Goal: Transaction & Acquisition: Purchase product/service

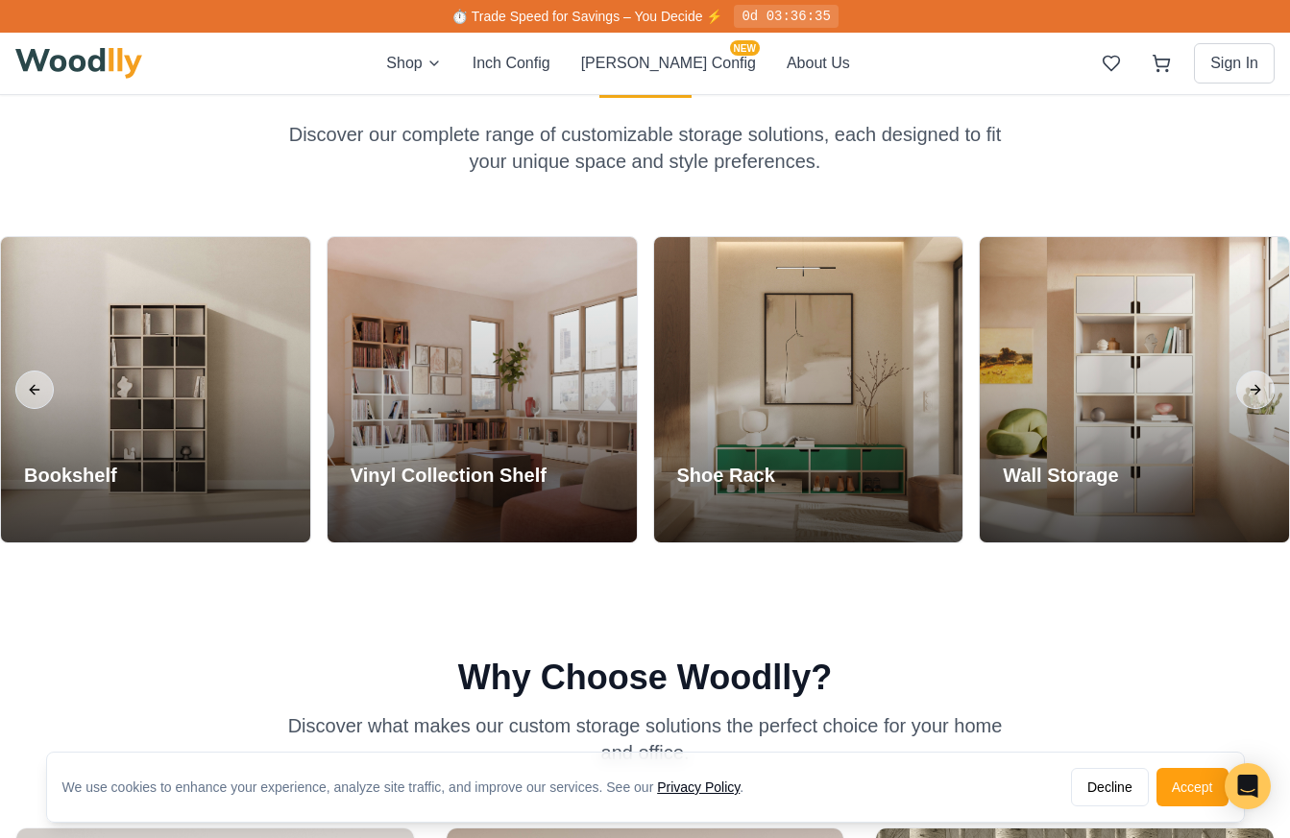
scroll to position [1629, 0]
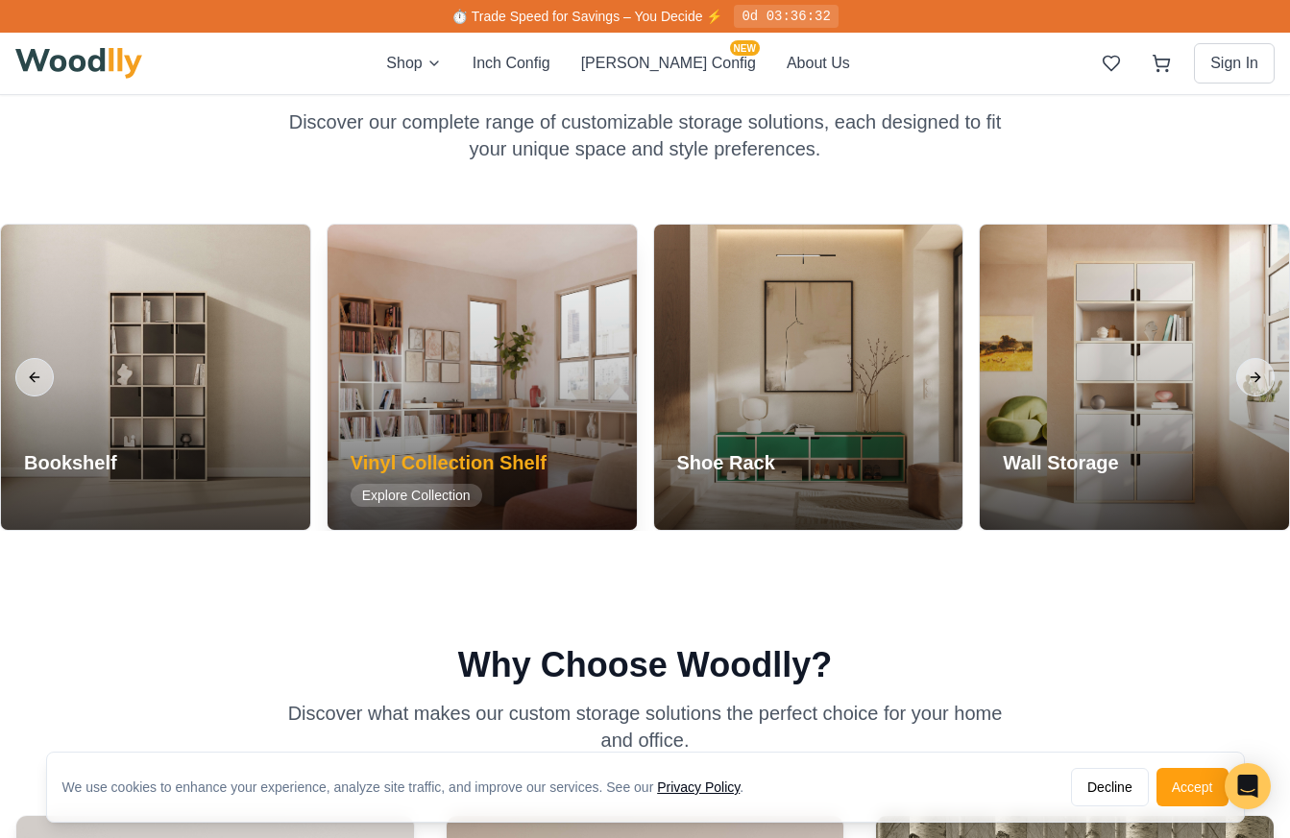
click at [444, 495] on span "Explore Collection" at bounding box center [417, 495] width 132 height 23
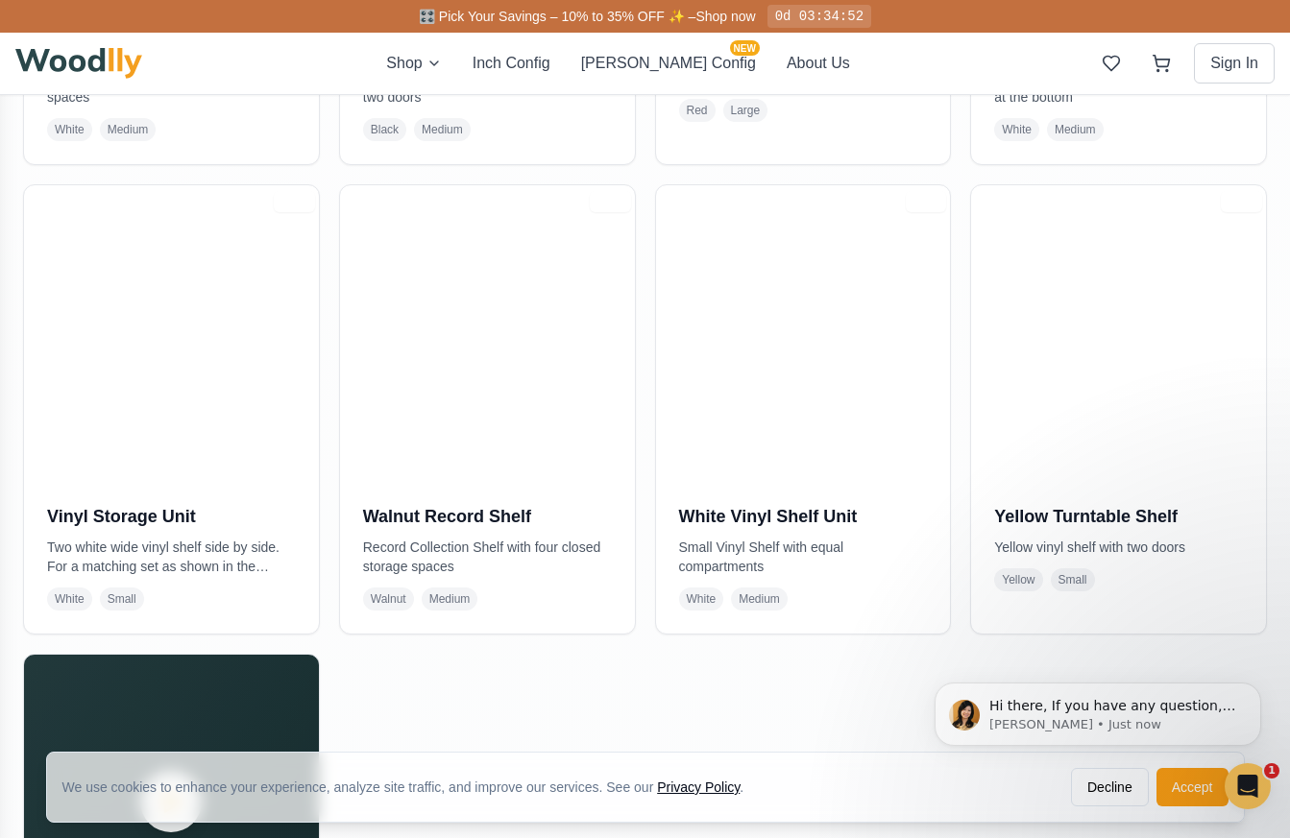
scroll to position [1750, 0]
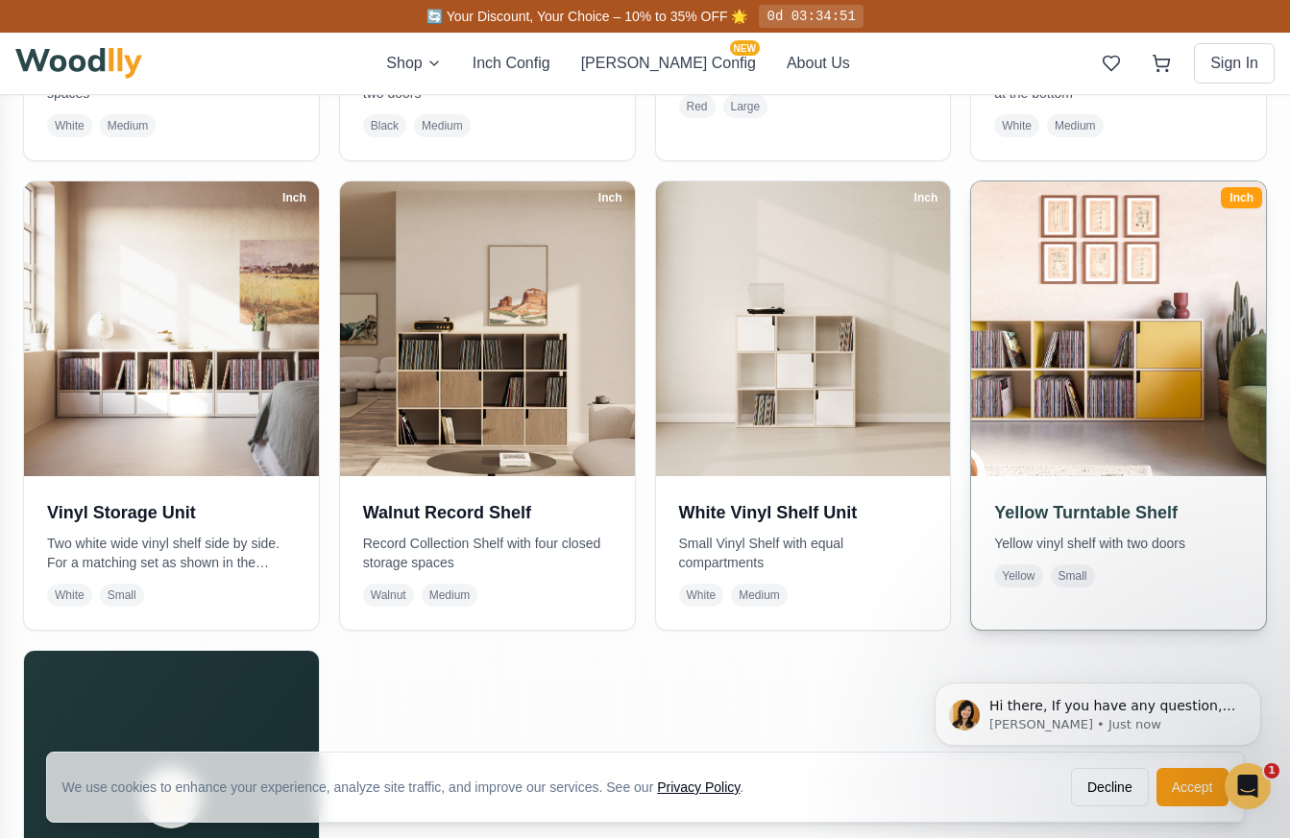
click at [1046, 382] on img at bounding box center [1118, 329] width 309 height 309
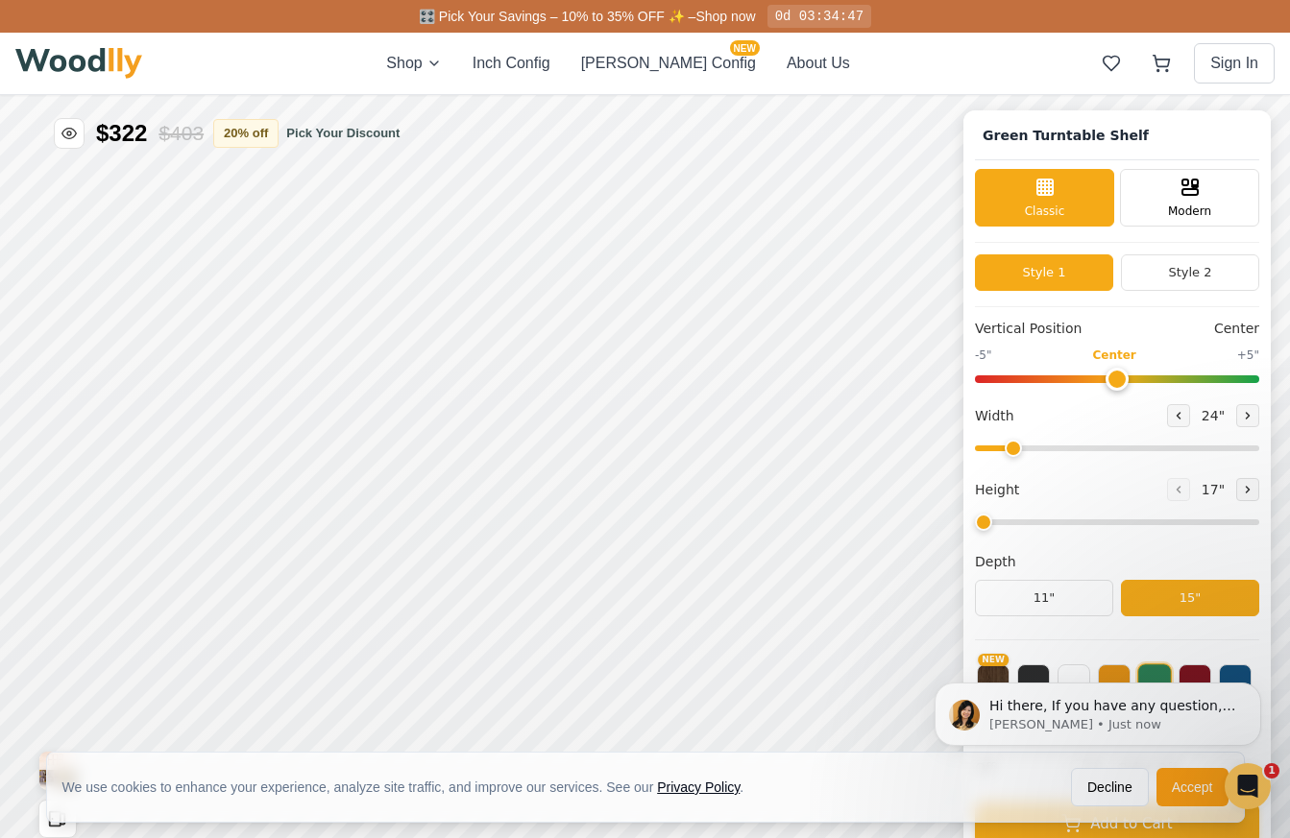
type input "69"
type input "2"
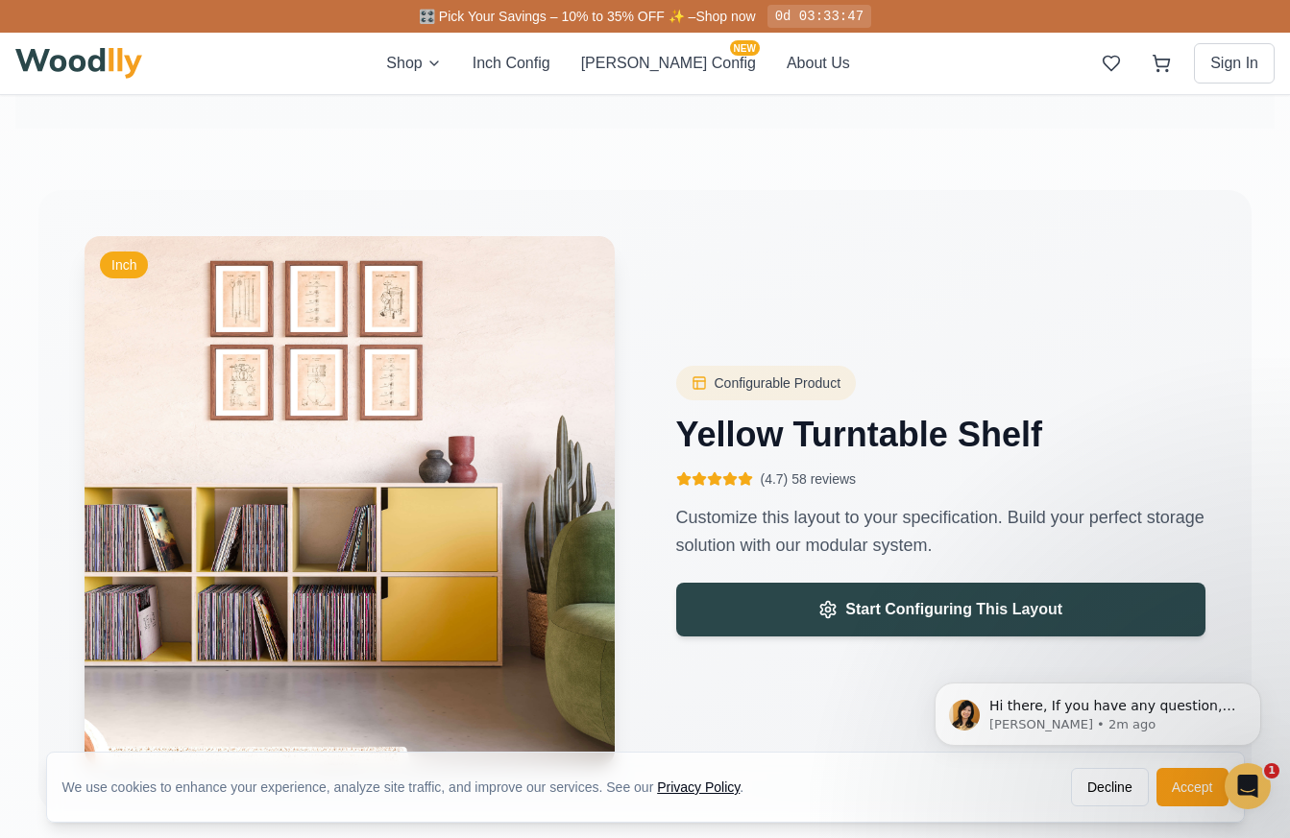
scroll to position [2753, 0]
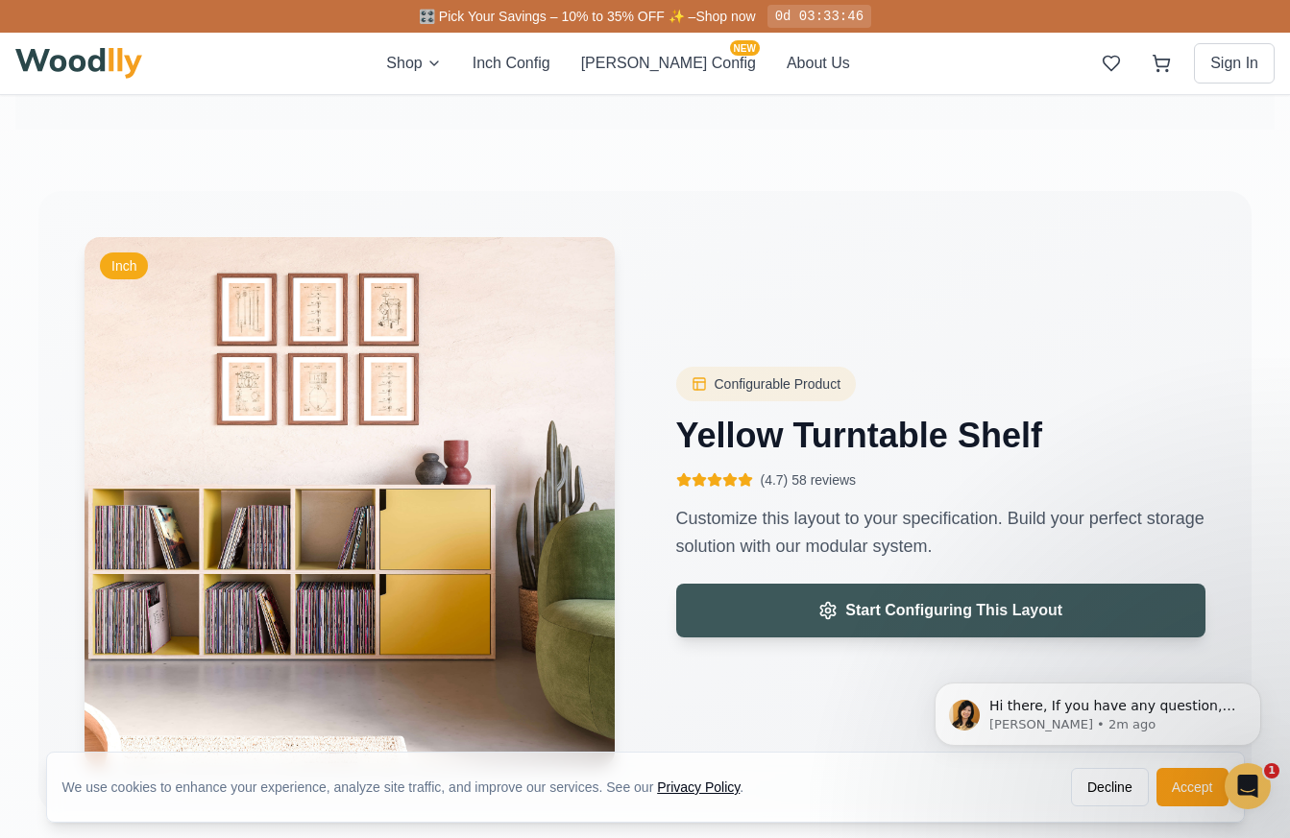
click at [709, 621] on button "Start Configuring This Layout" at bounding box center [941, 611] width 530 height 54
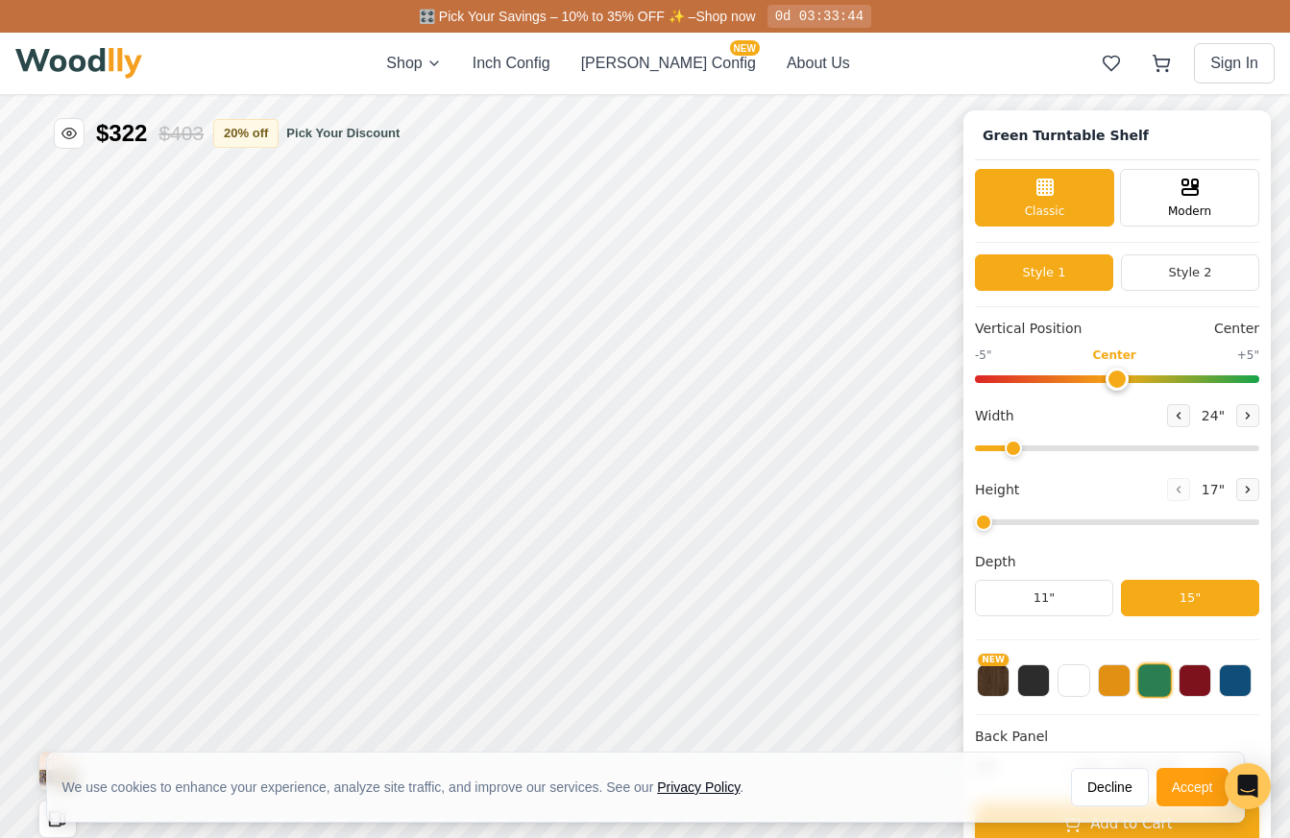
type input "69"
type input "2"
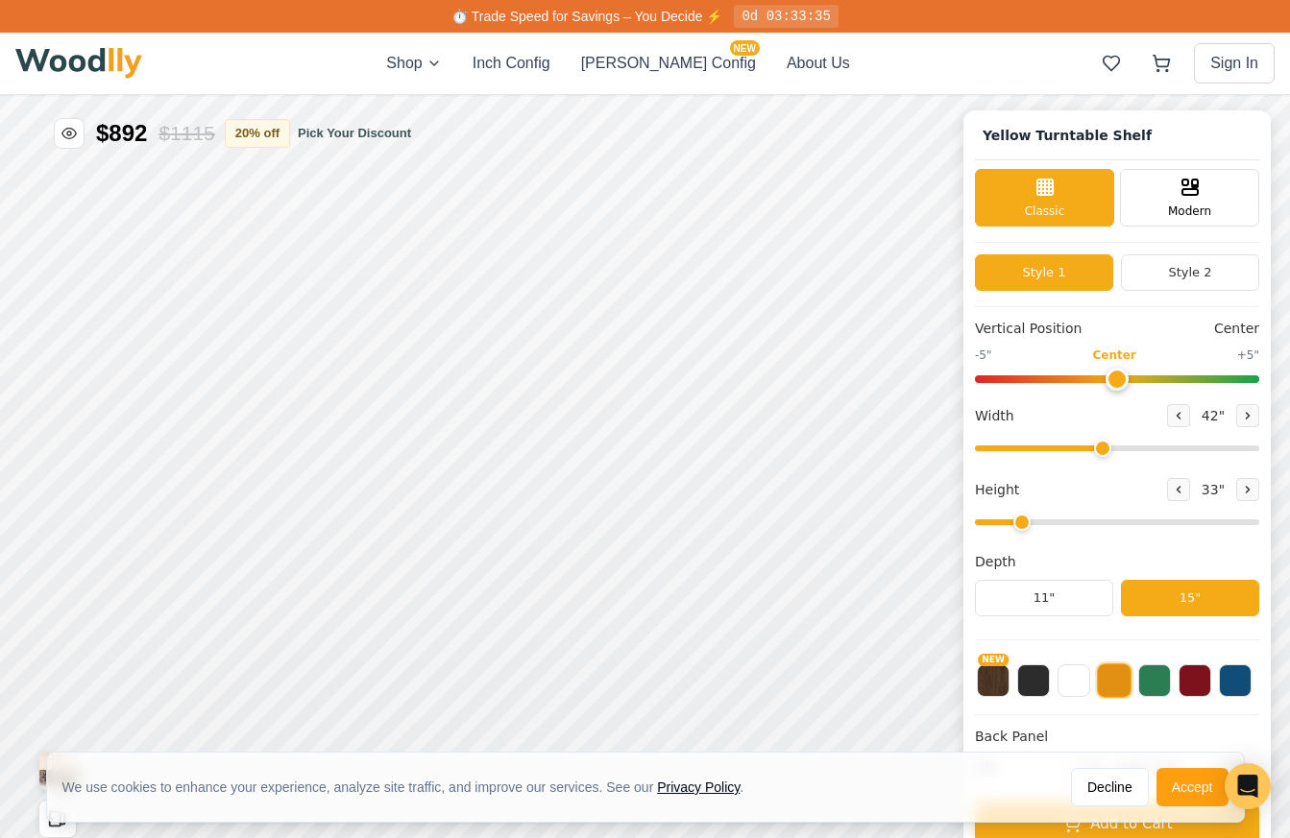
drag, startPoint x: 1232, startPoint y: 448, endPoint x: 1100, endPoint y: 463, distance: 133.3
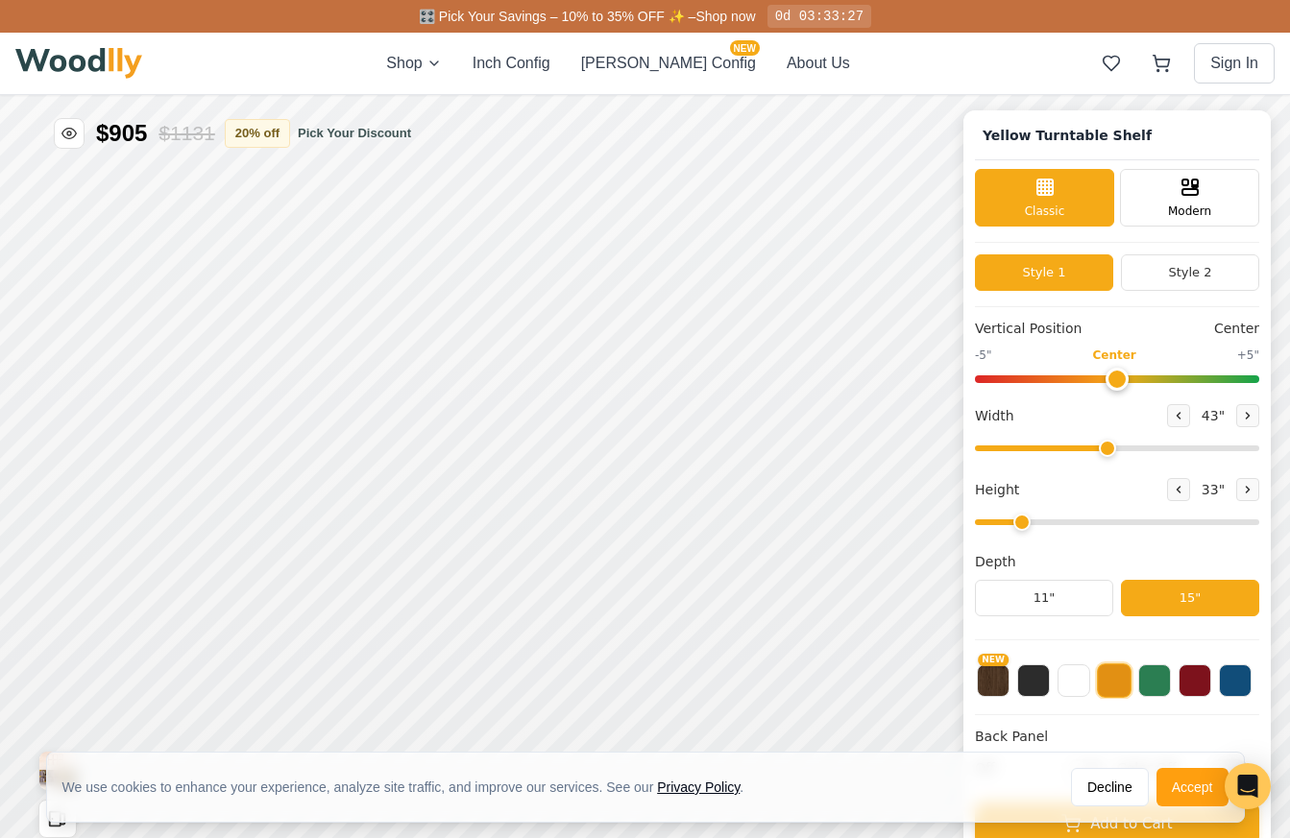
type input "42"
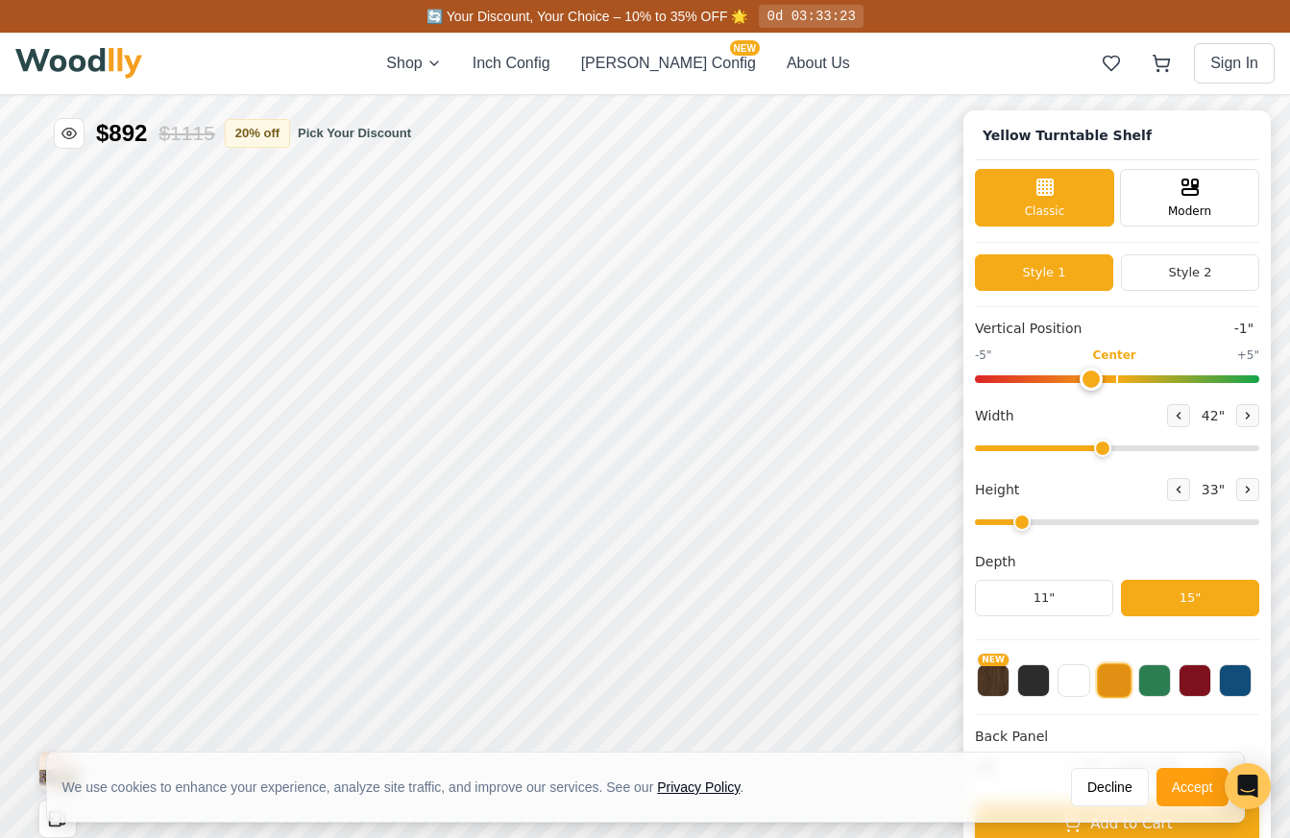
type input "0"
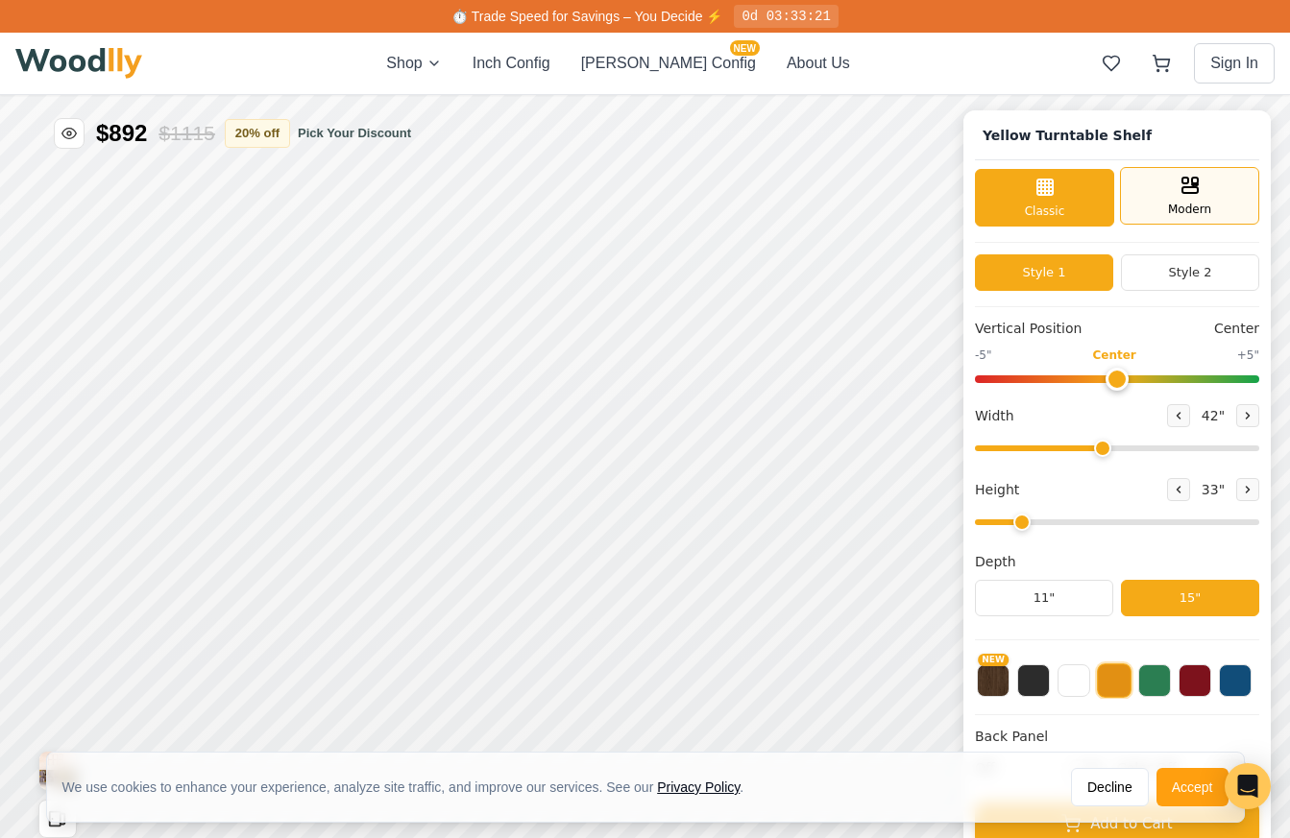
click at [1069, 589] on span "Modern" at bounding box center [1068, 588] width 43 height 17
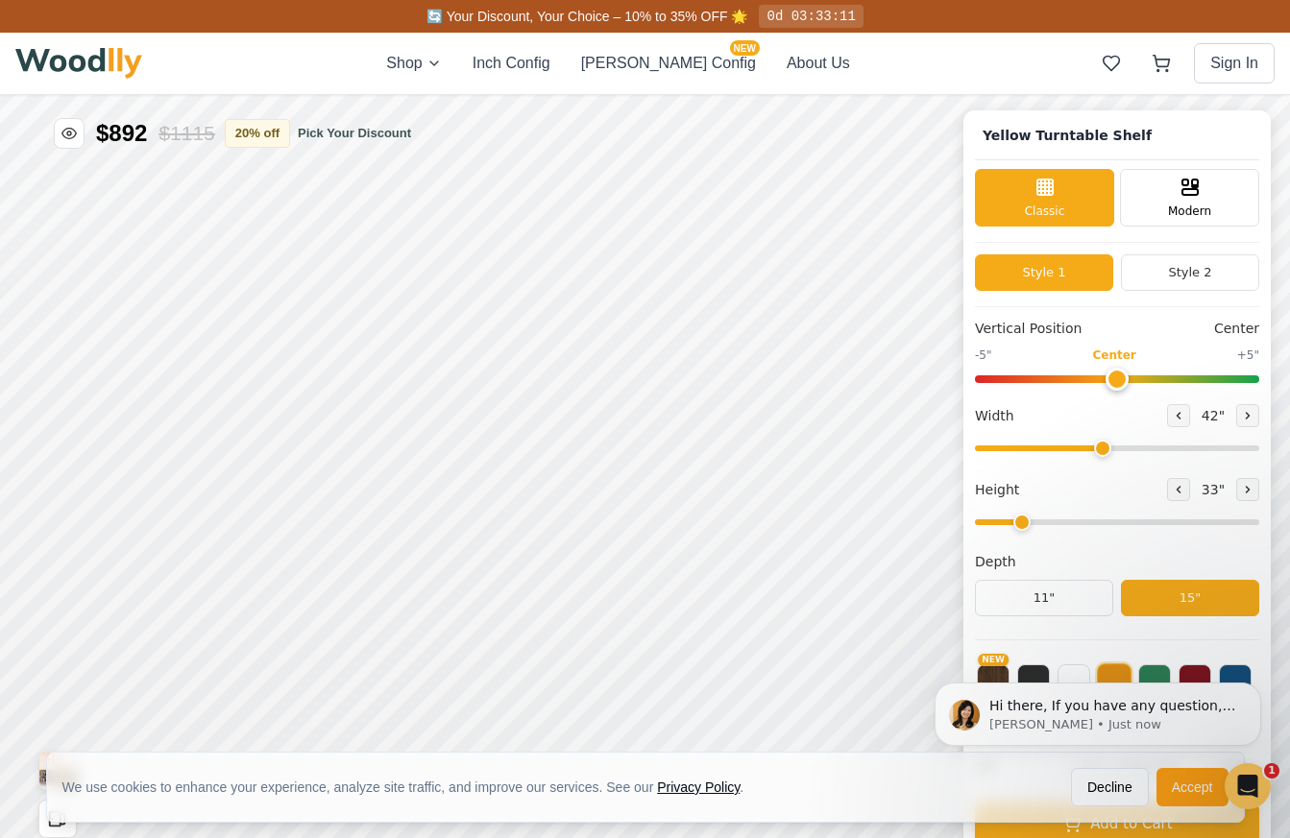
scroll to position [7, 0]
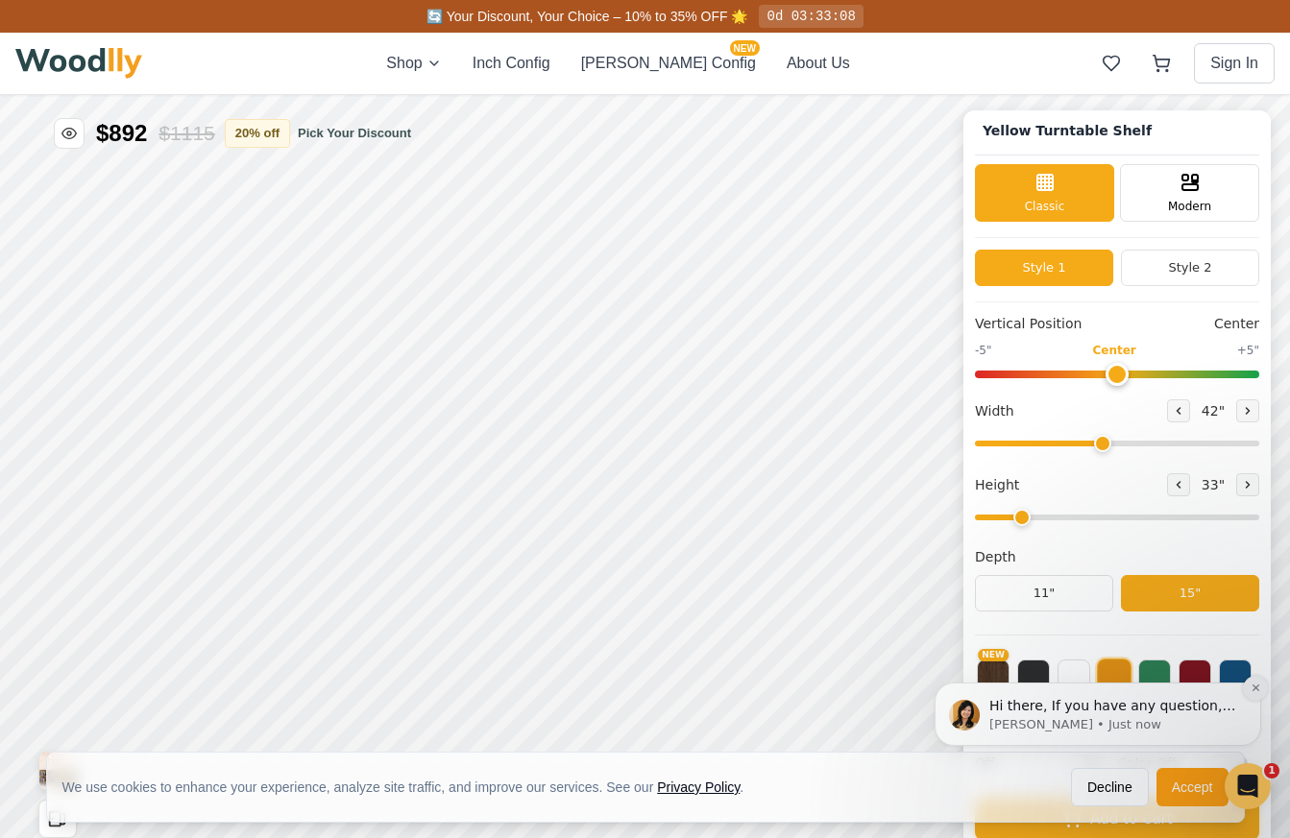
click at [1258, 689] on icon "Dismiss notification" at bounding box center [1255, 688] width 11 height 11
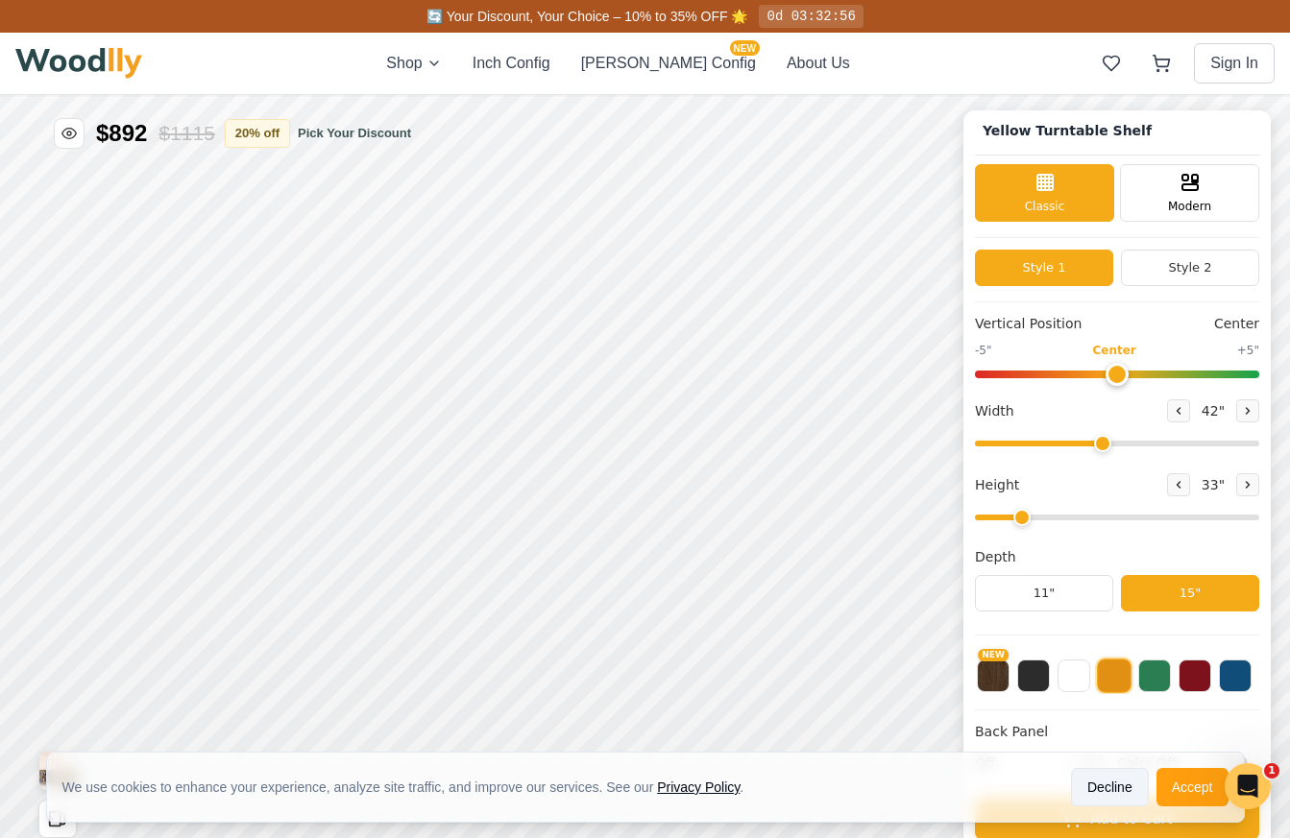
click at [1105, 777] on button "Decline" at bounding box center [1110, 787] width 78 height 38
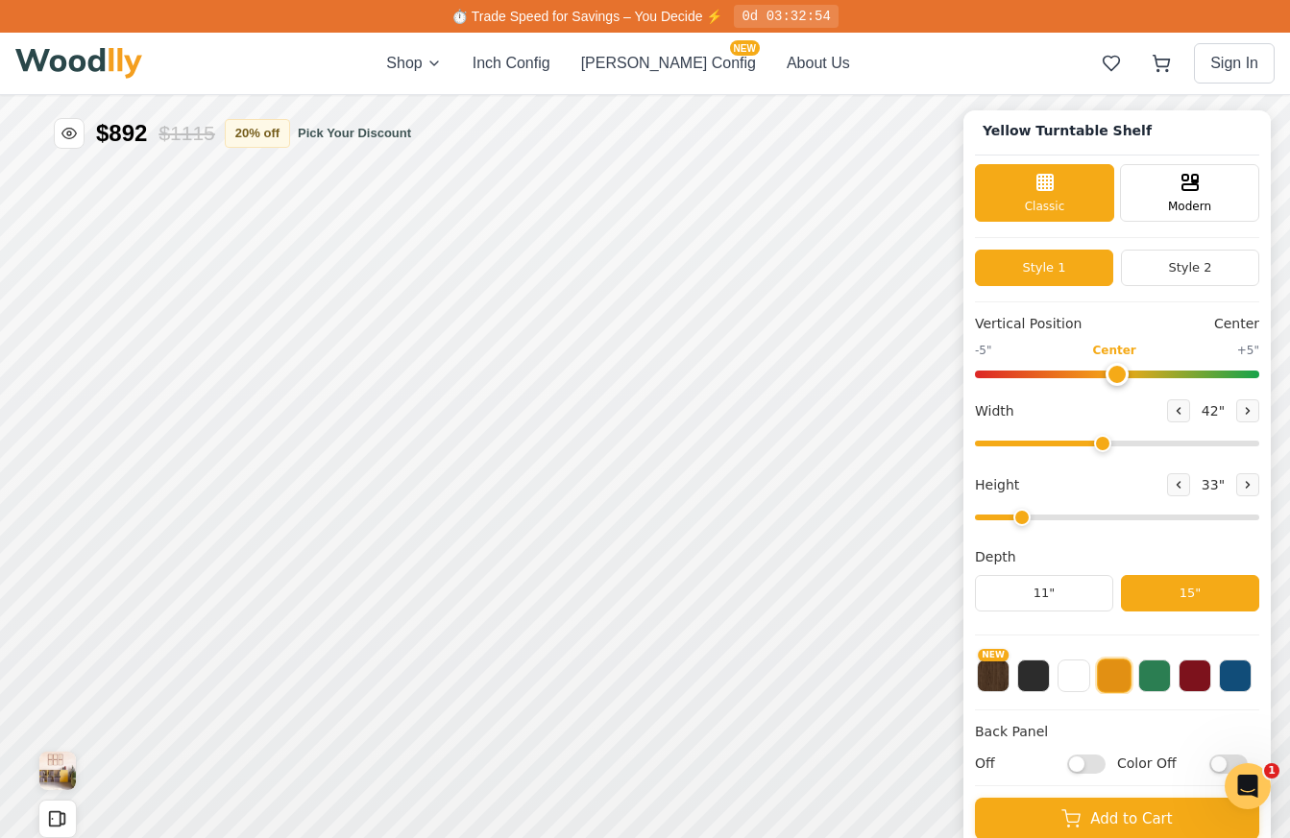
checkbox input "false"
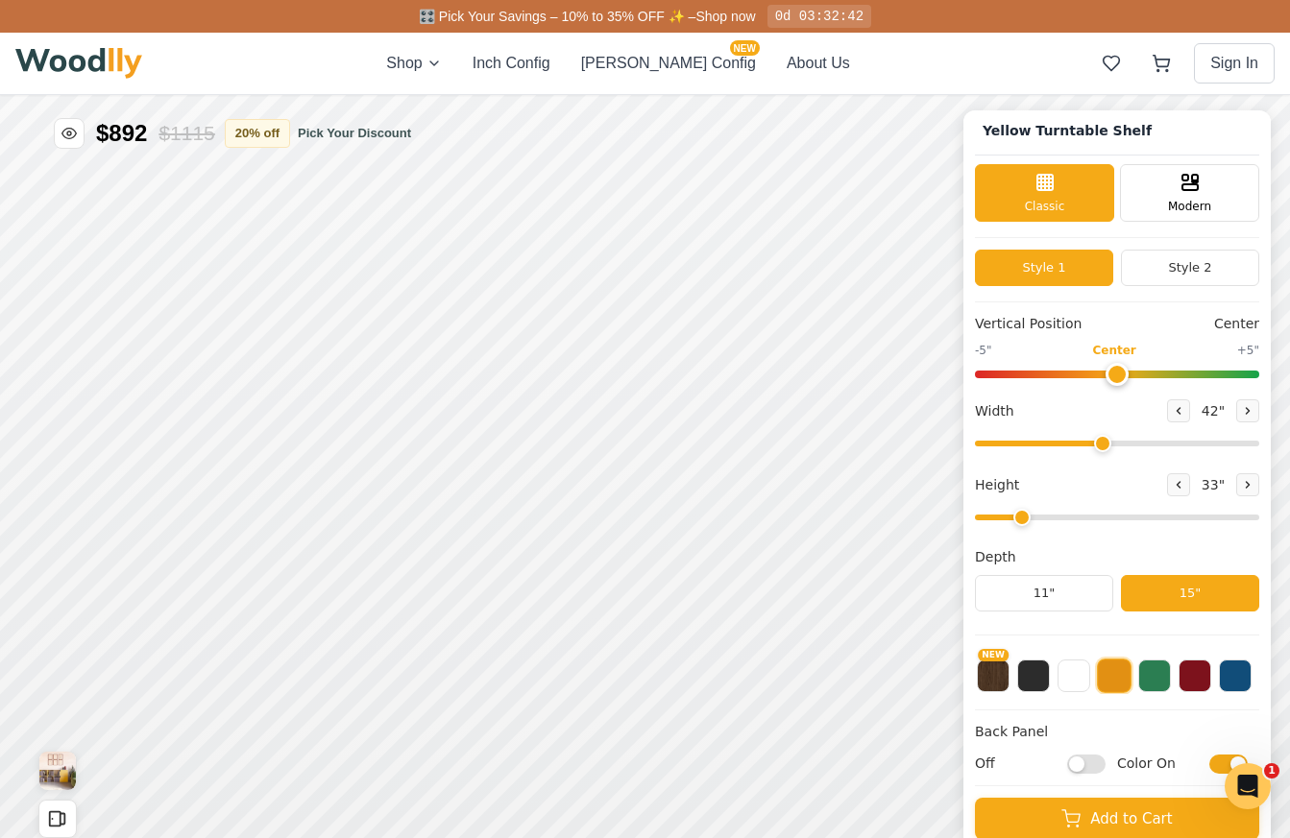
checkbox input "false"
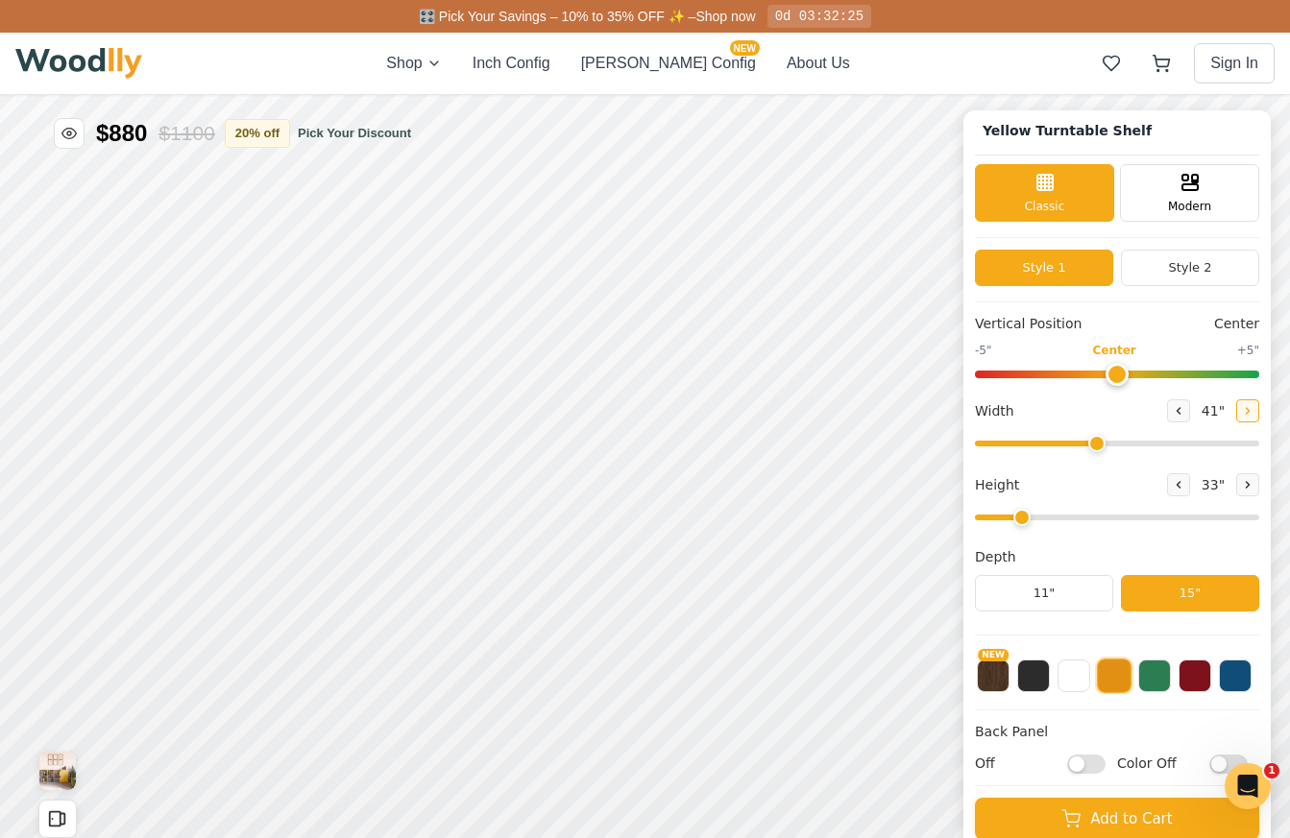
type input "42"
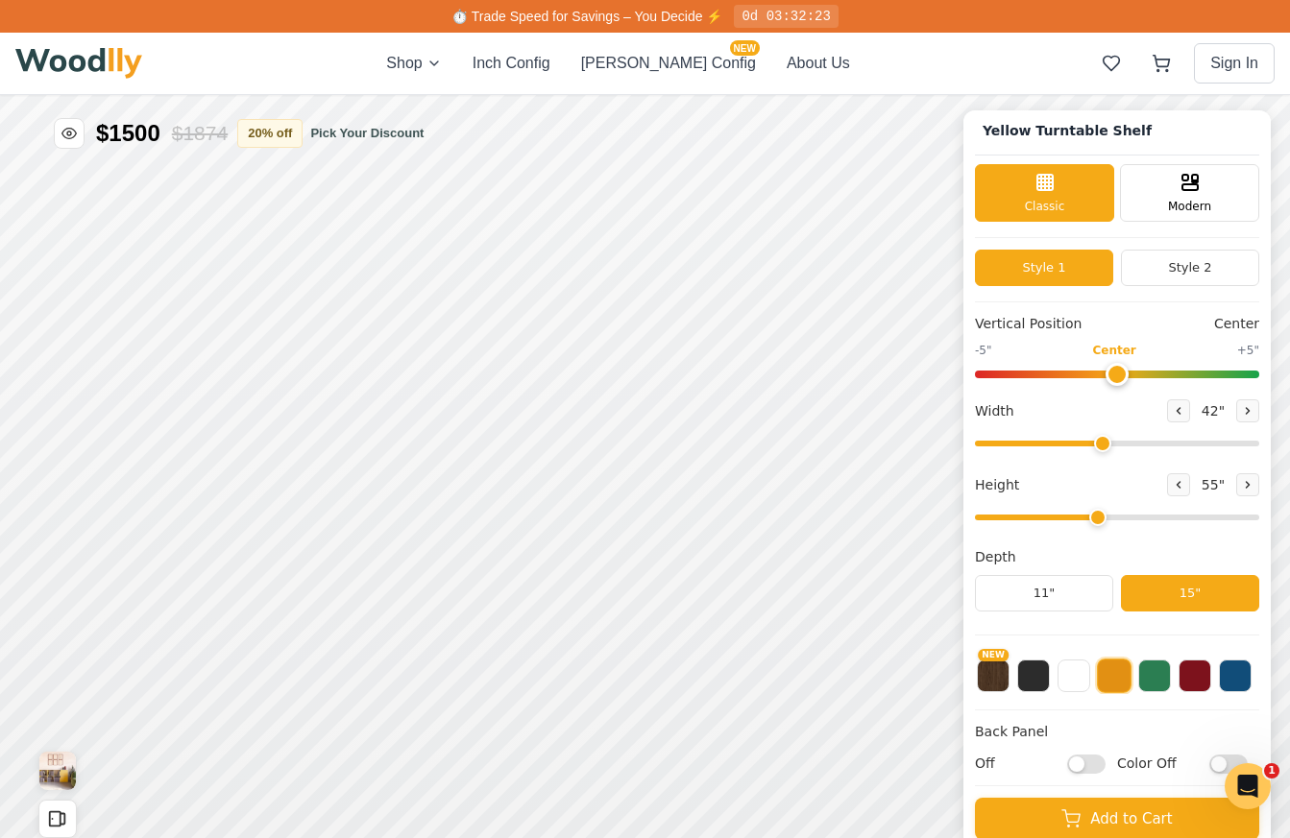
type input "3"
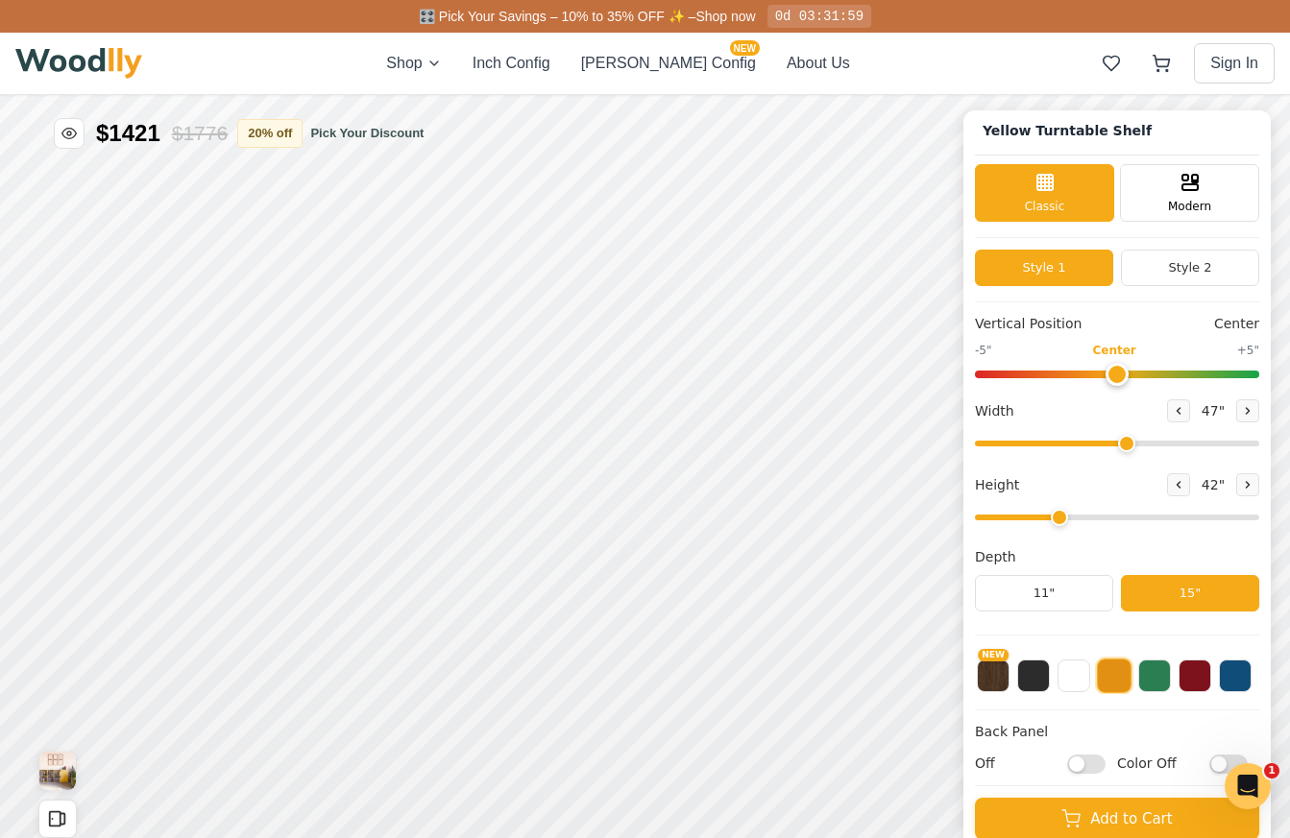
type input "46"
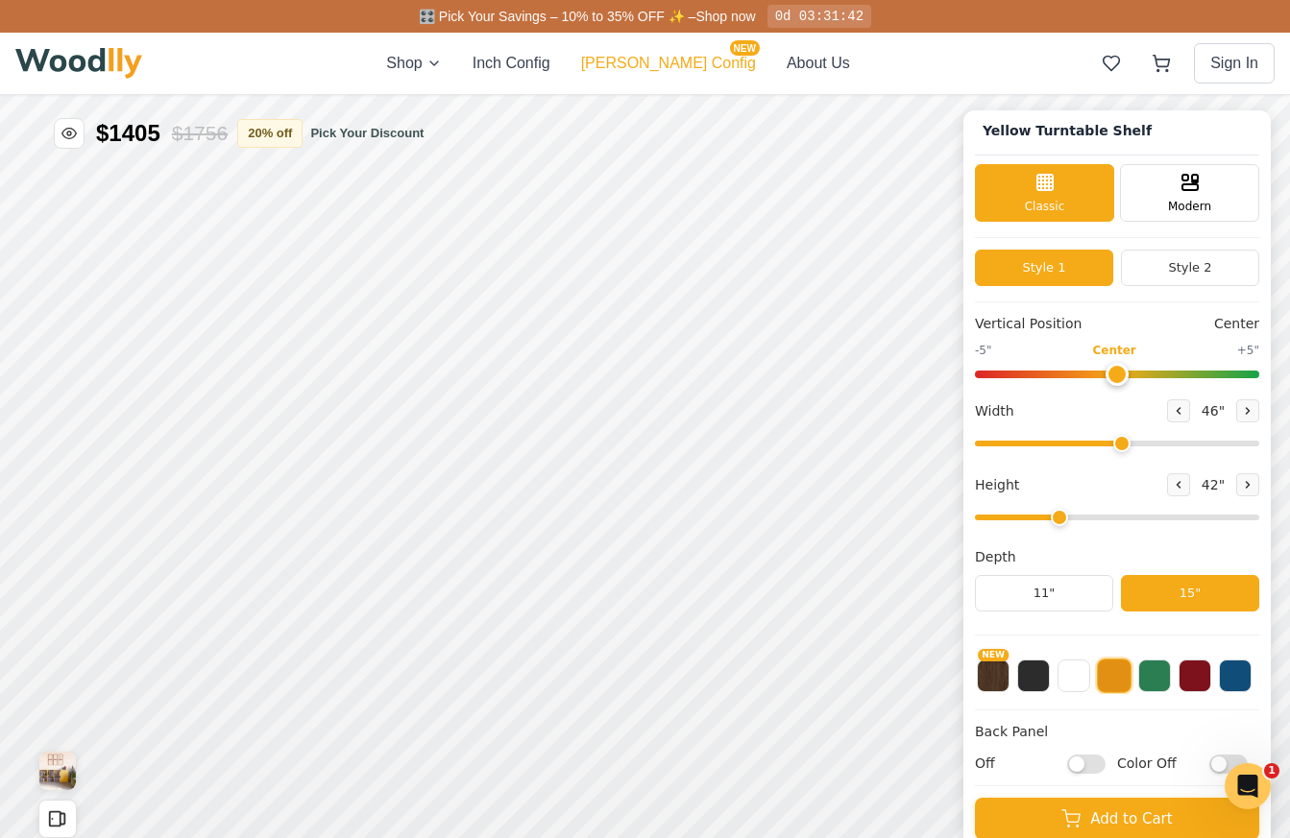
click at [667, 64] on button "[PERSON_NAME] Config NEW" at bounding box center [668, 63] width 175 height 23
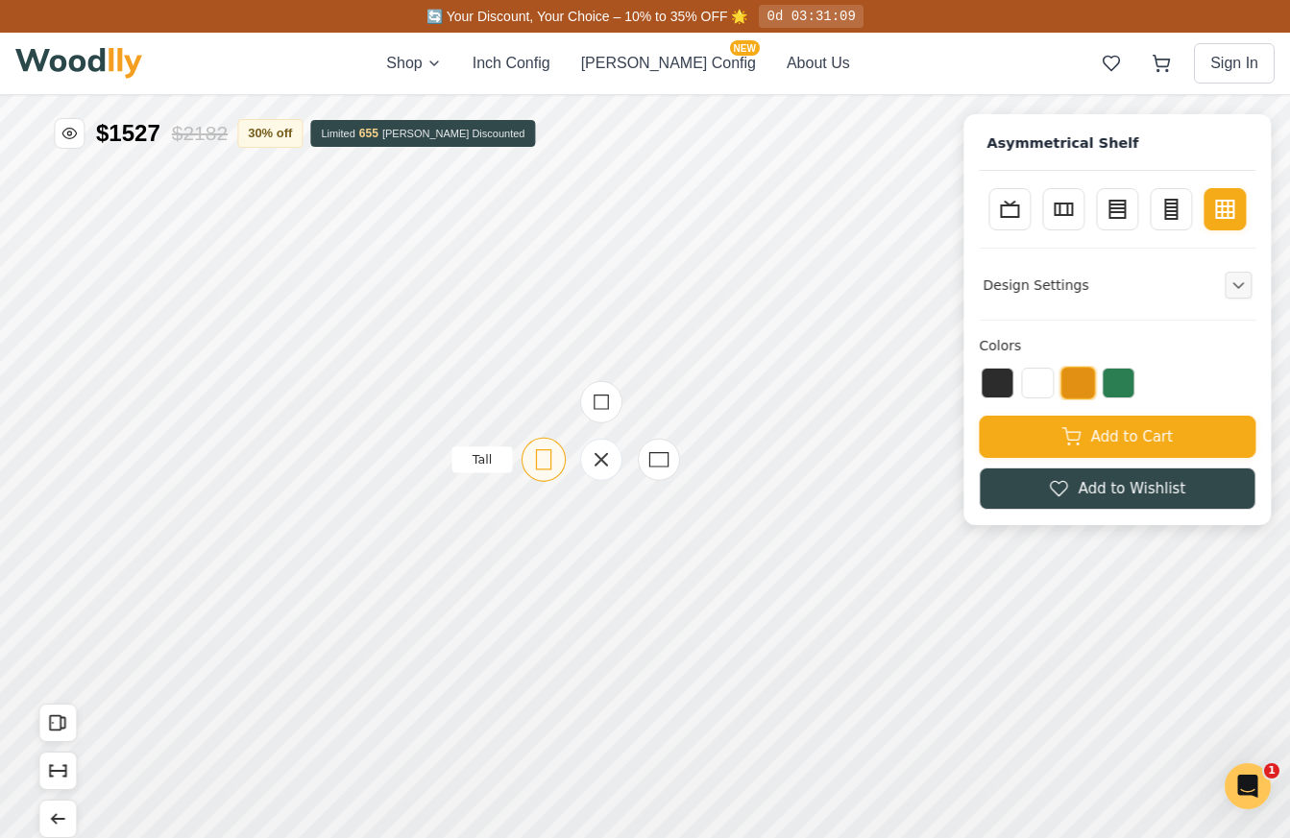
click at [428, 746] on icon at bounding box center [431, 757] width 24 height 24
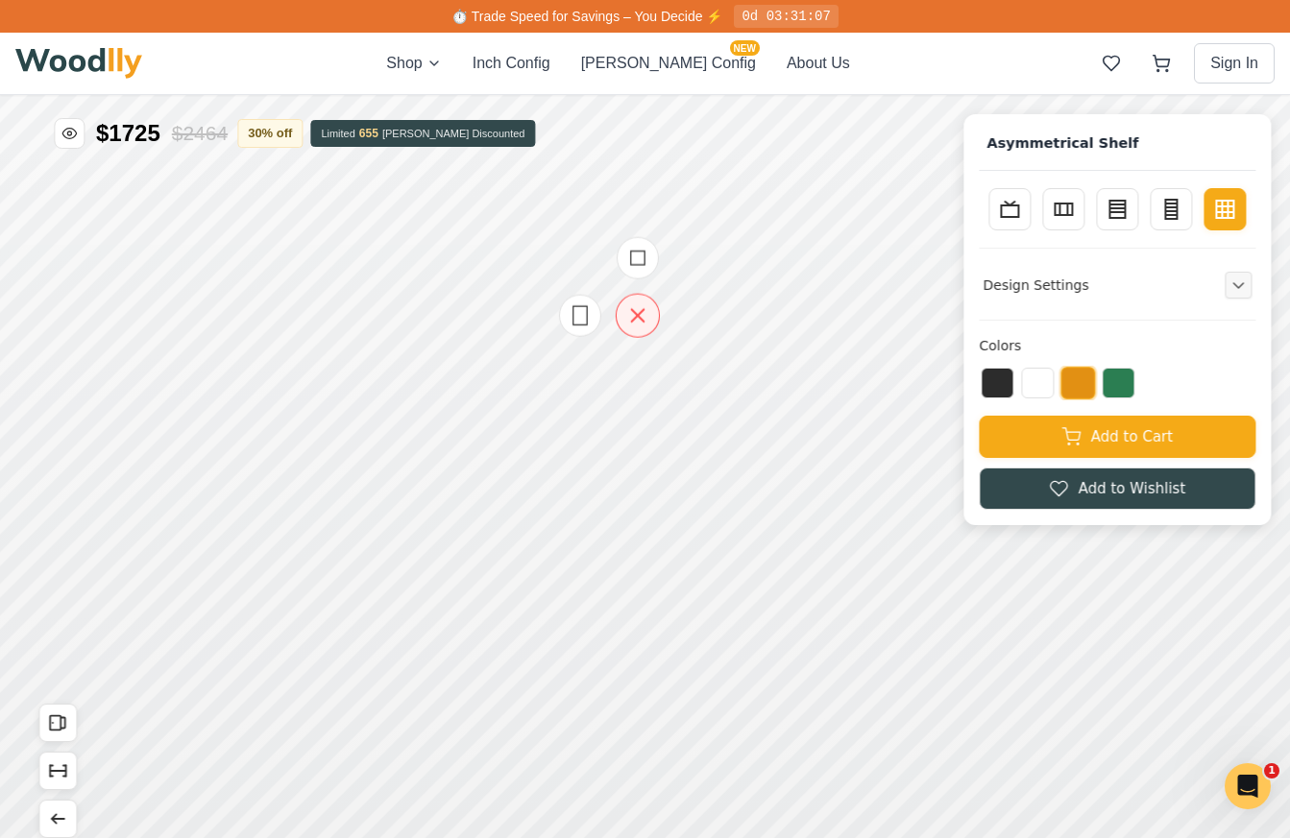
click at [538, 537] on icon at bounding box center [542, 535] width 12 height 12
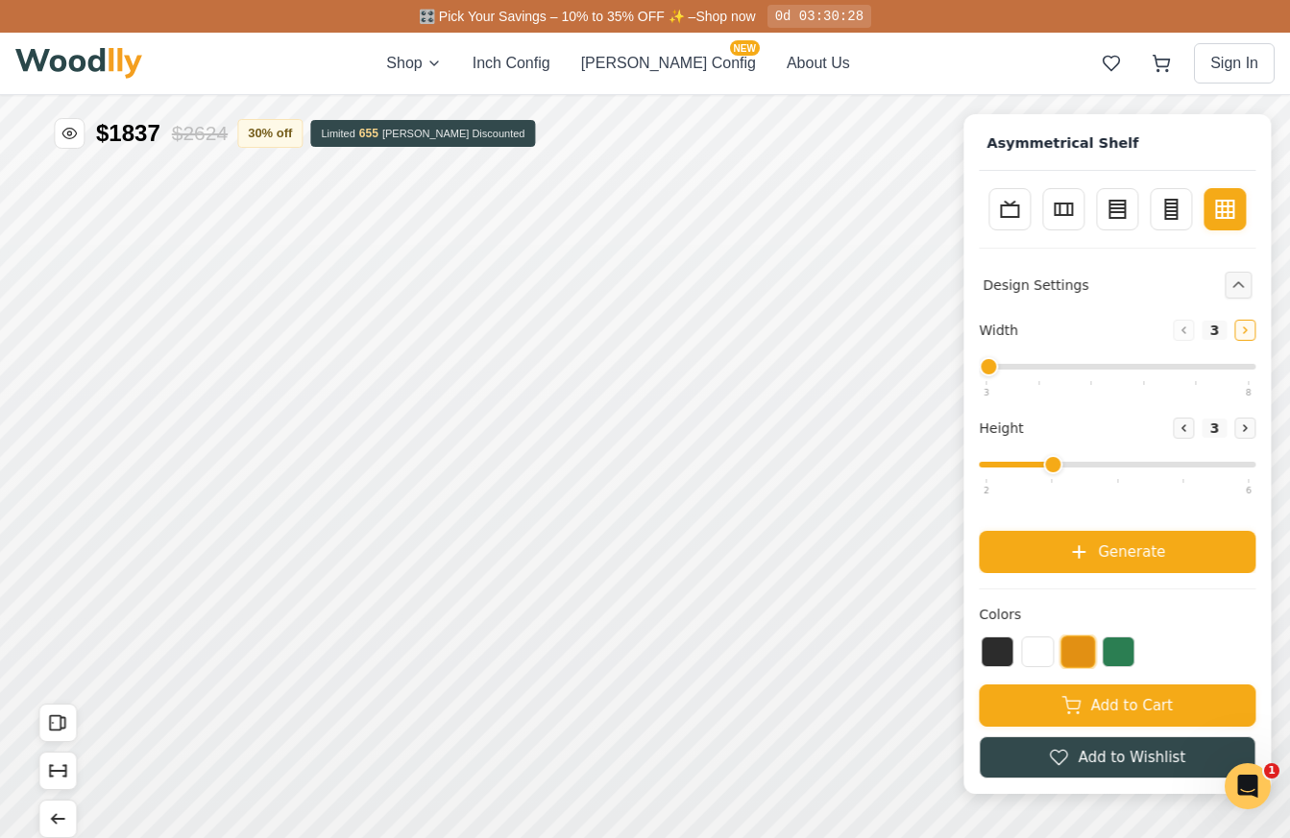
type input "3"
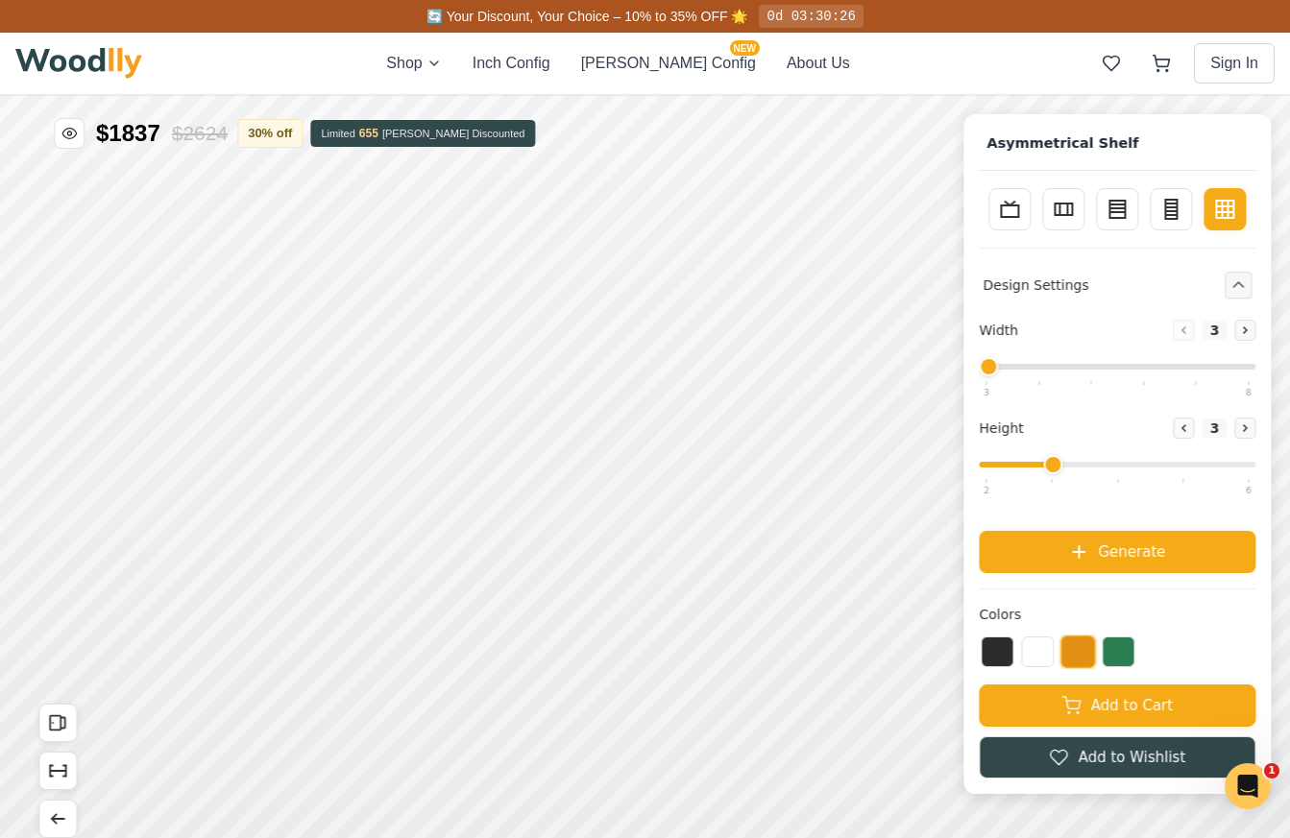
click at [1243, 420] on button "Increase" at bounding box center [1244, 428] width 21 height 21
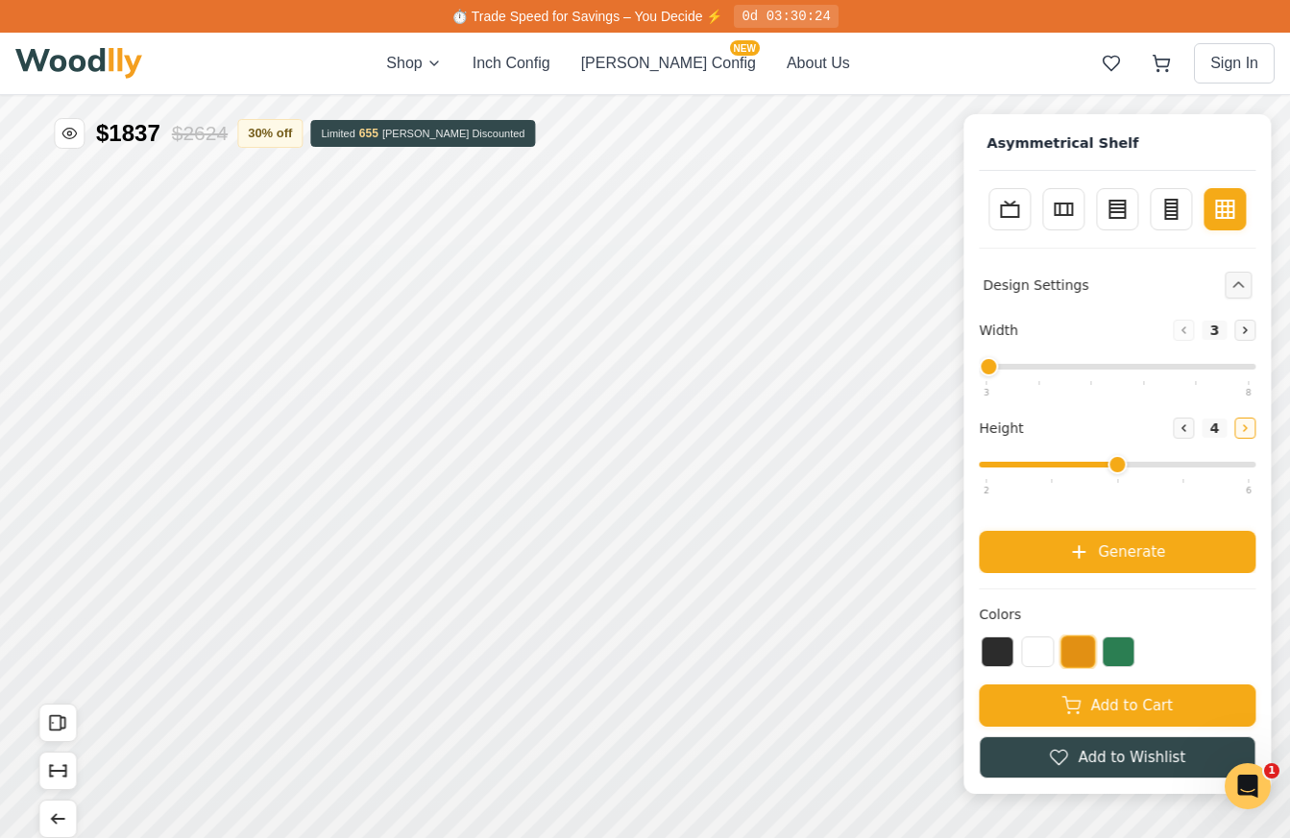
click at [1065, 727] on icon at bounding box center [1071, 728] width 12 height 12
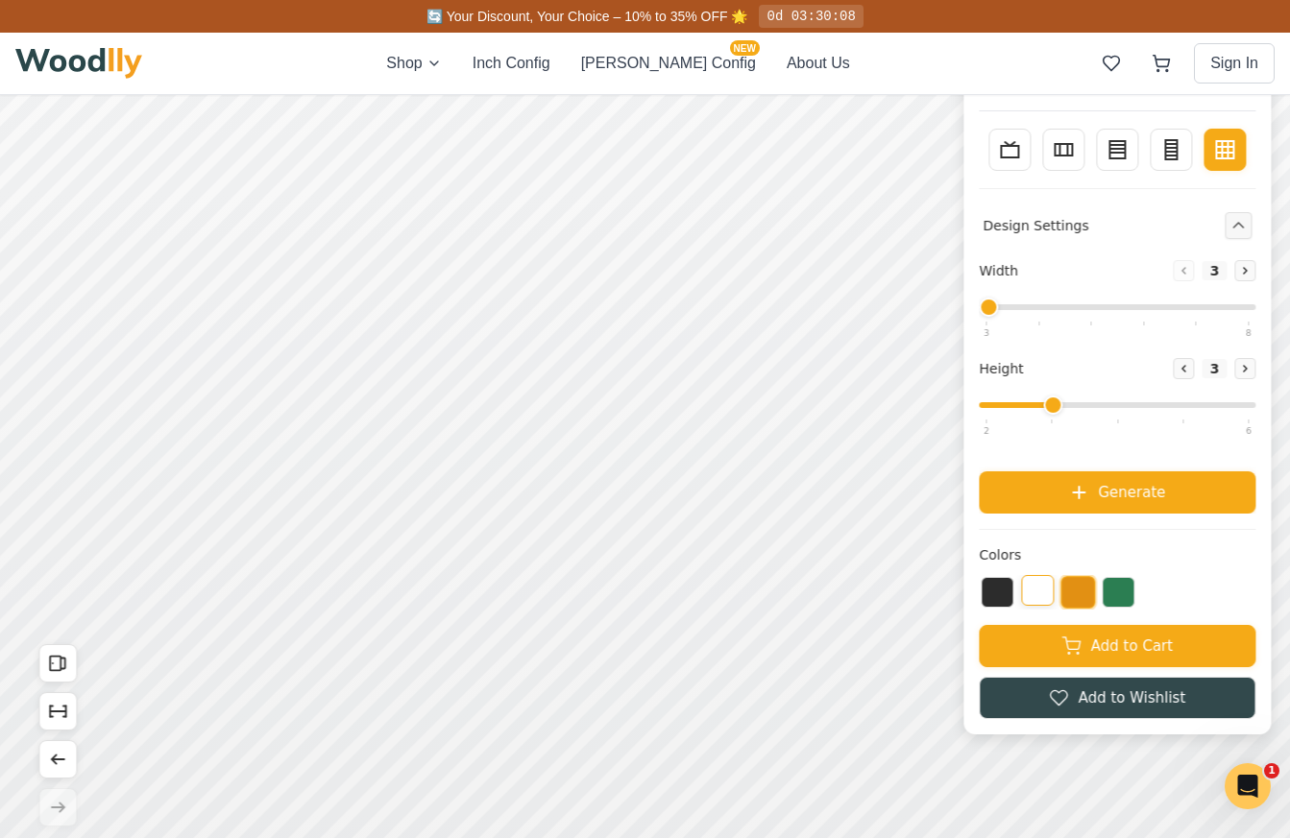
scroll to position [54, 0]
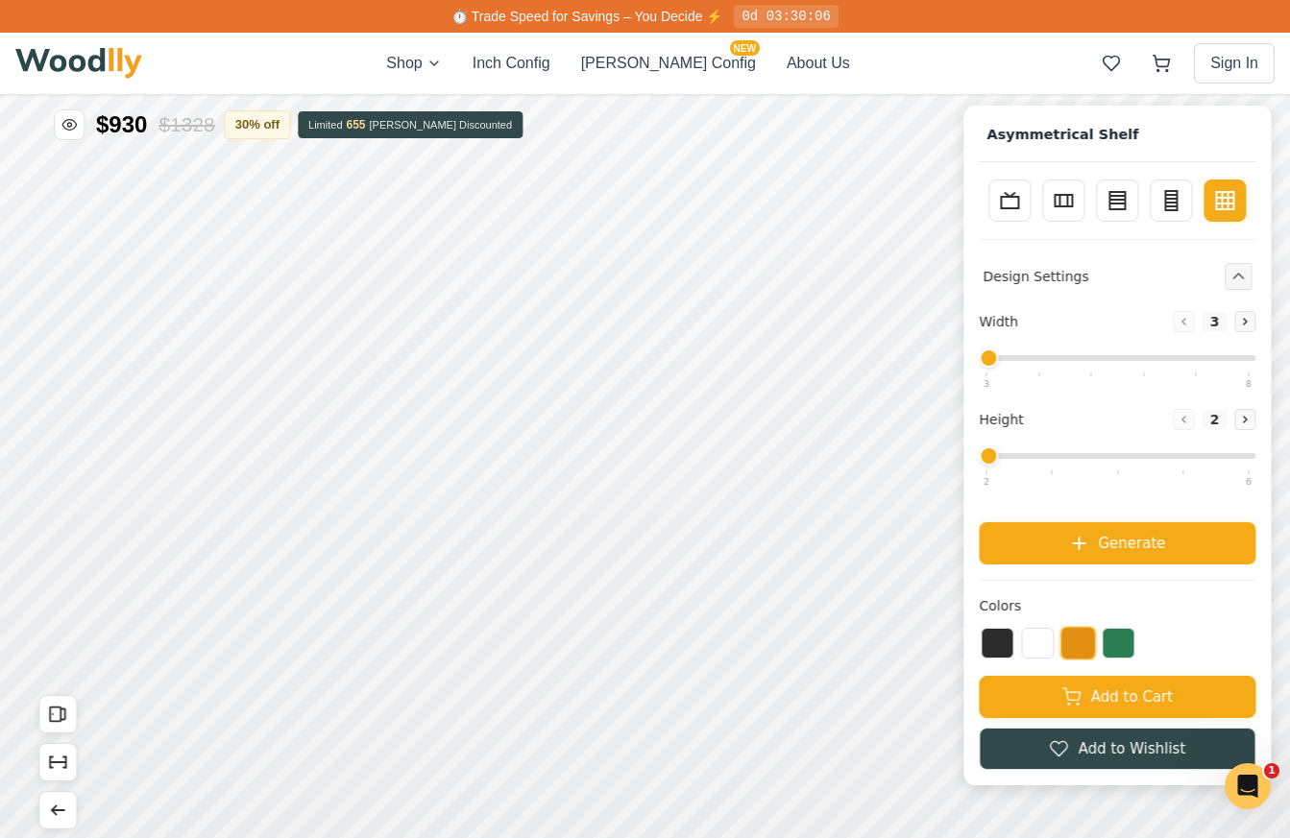
scroll to position [0, 0]
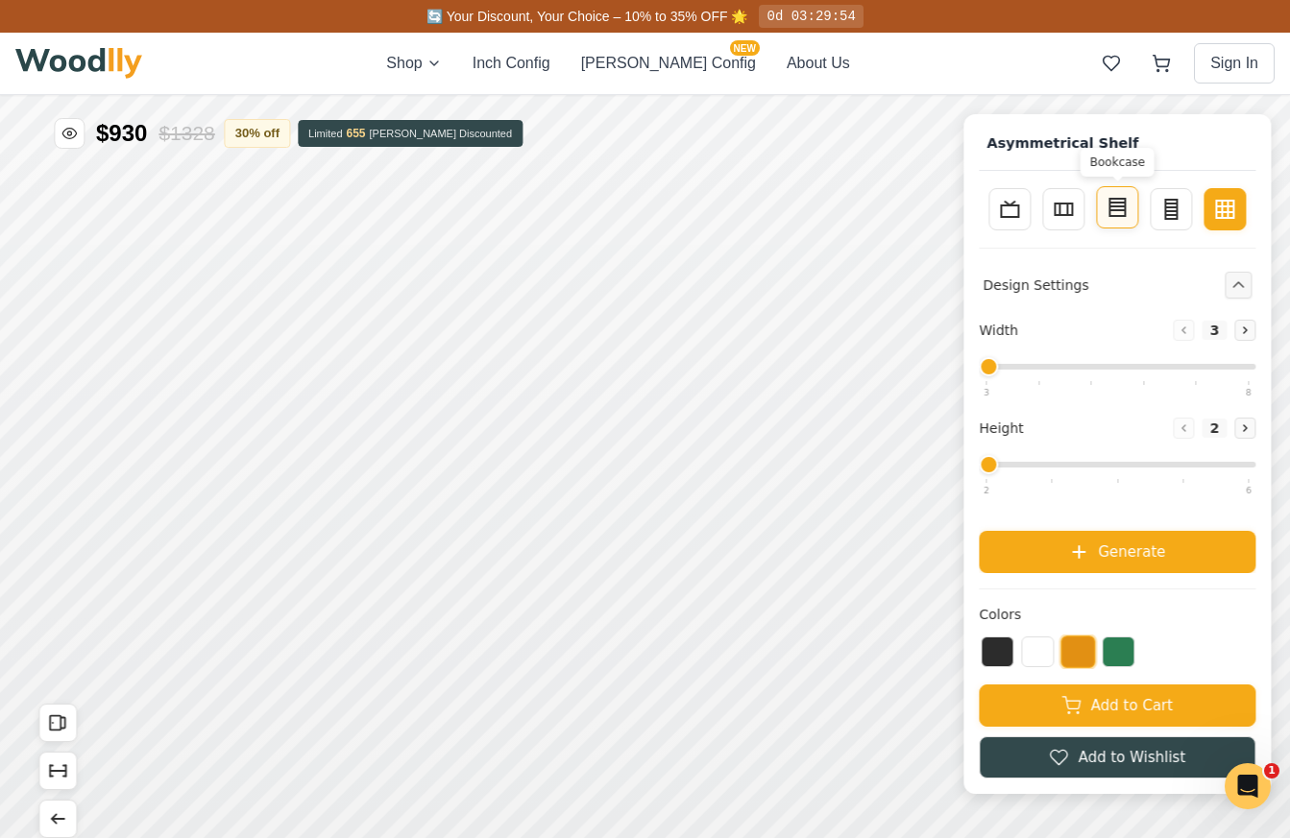
click at [1013, 521] on button "Bookcase" at bounding box center [1004, 507] width 42 height 42
type input "4"
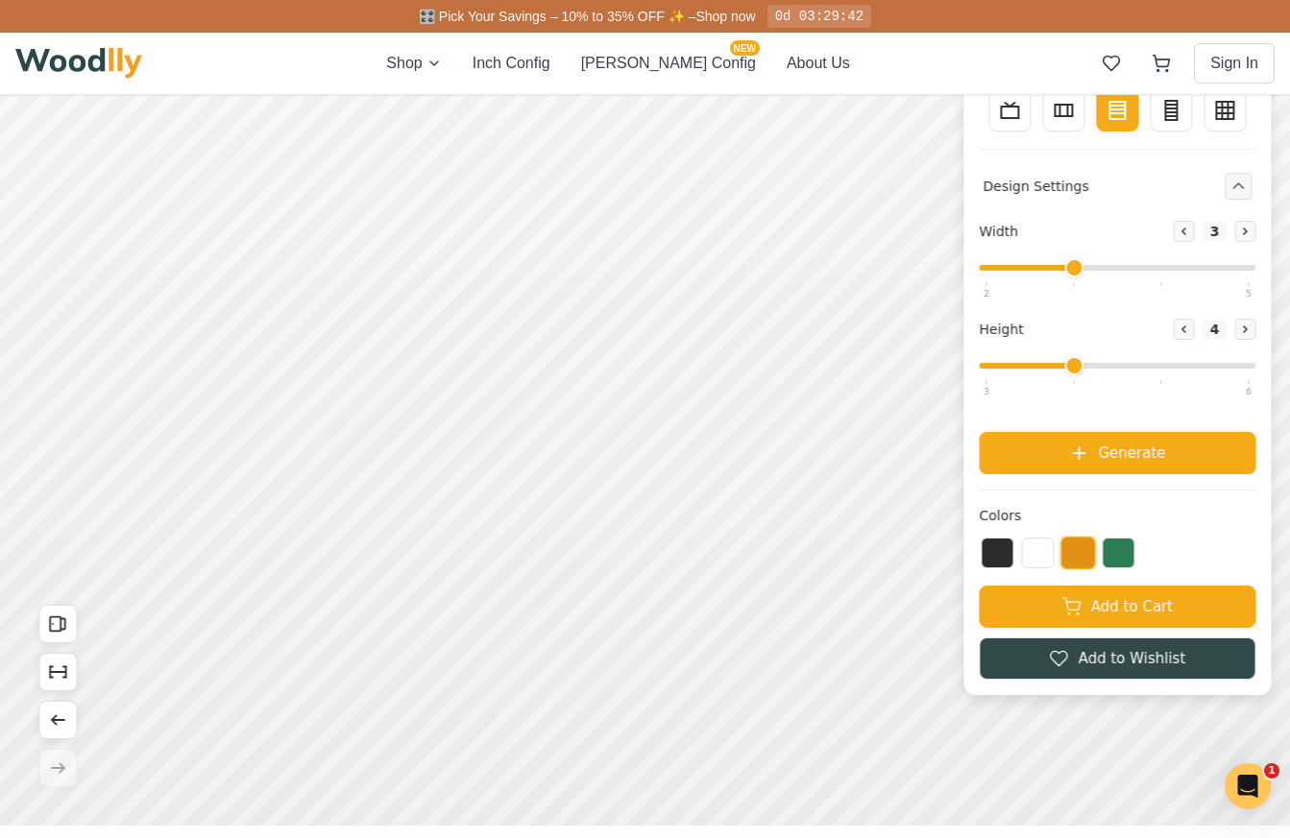
scroll to position [97, 0]
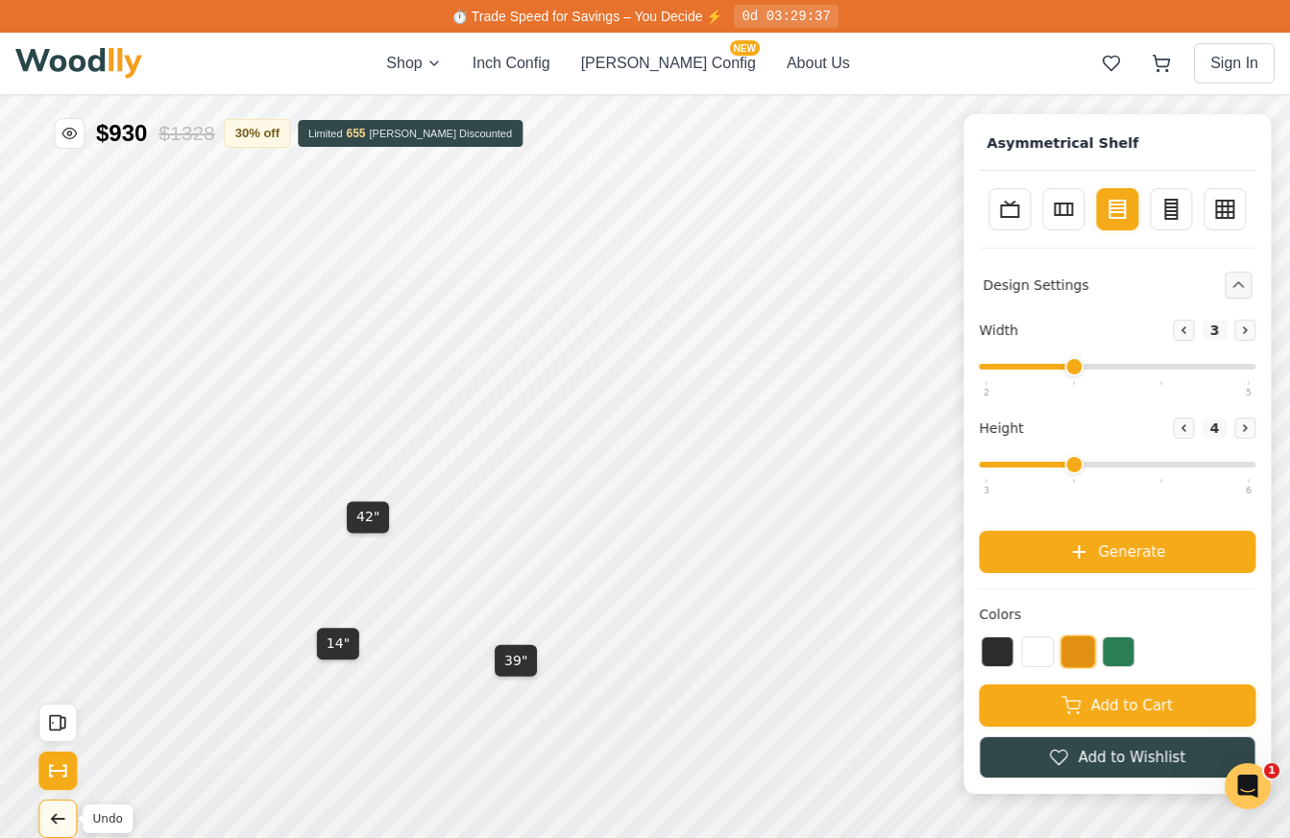
scroll to position [2, 0]
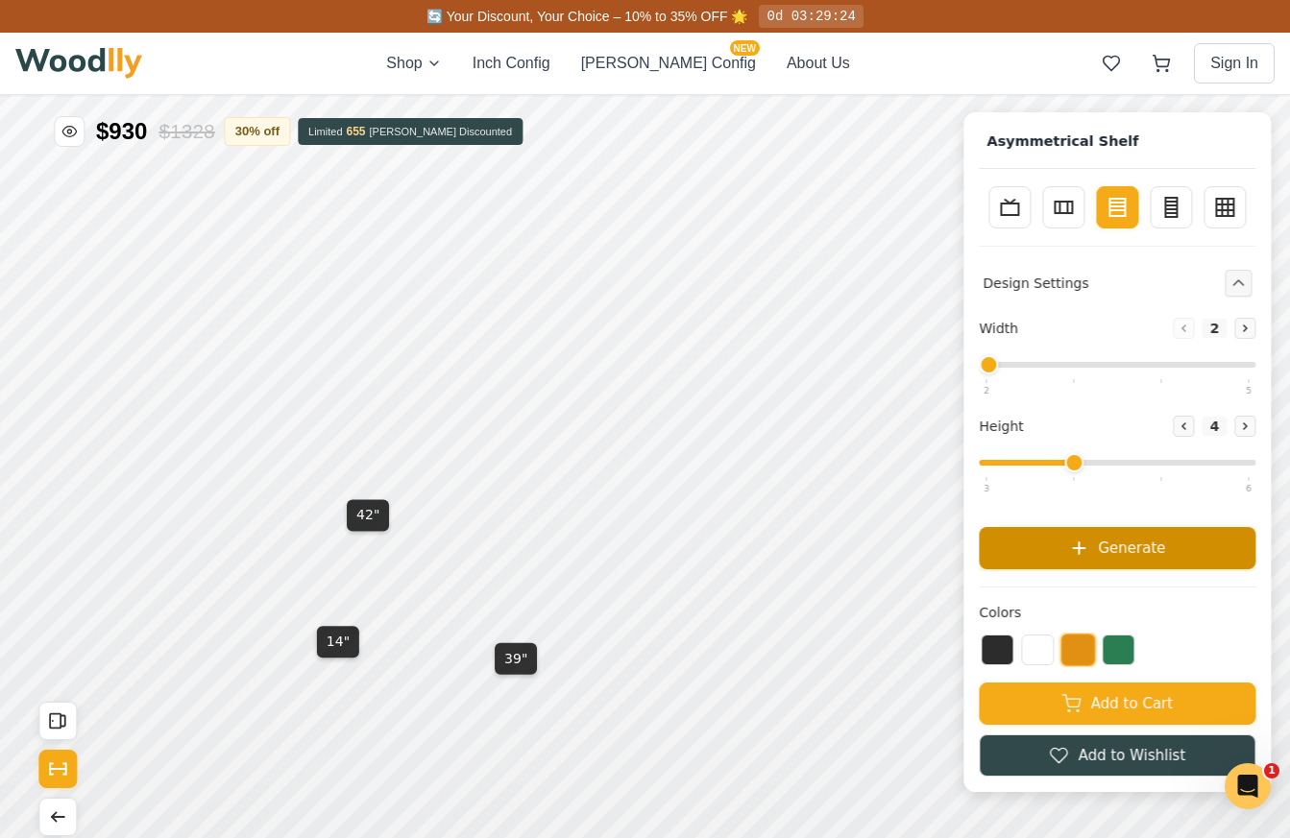
click at [996, 837] on span "Generate" at bounding box center [1017, 848] width 67 height 22
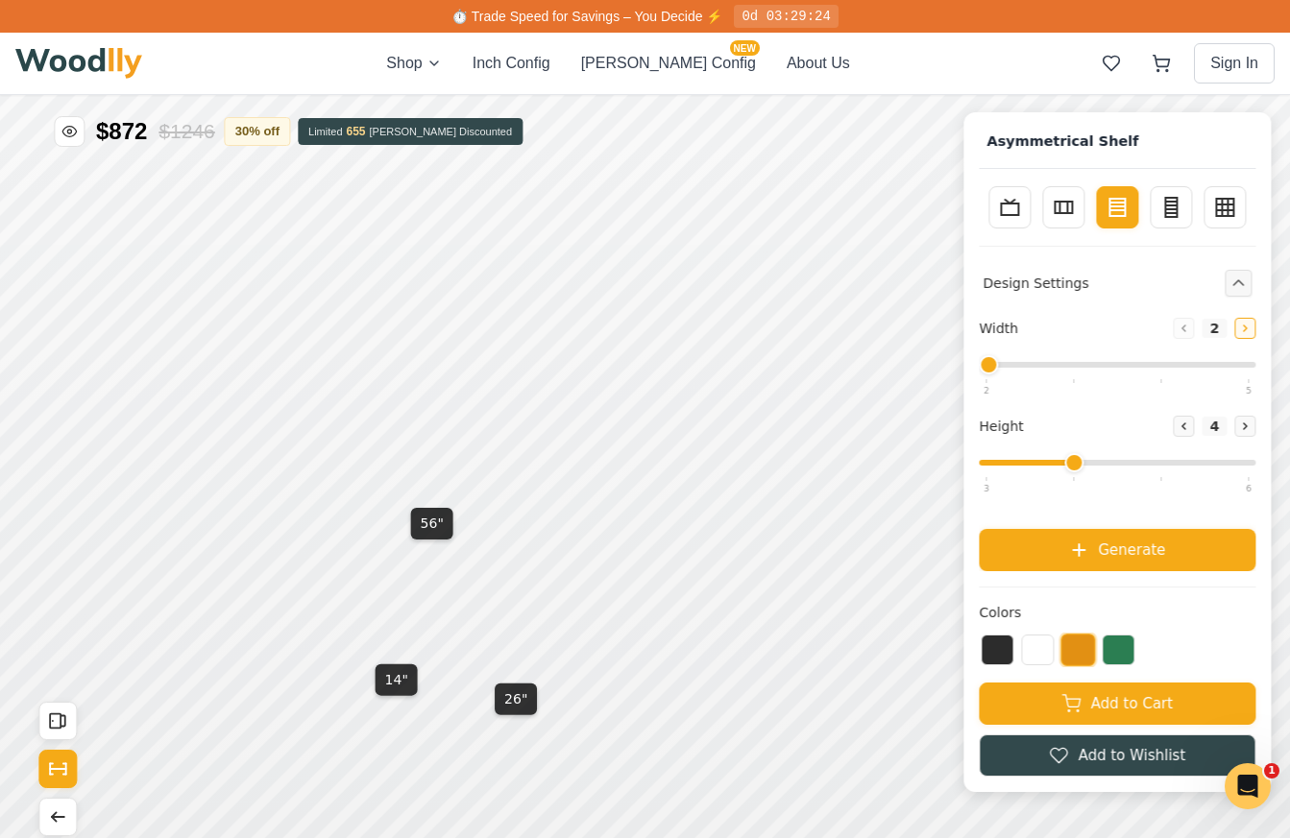
type input "3"
